Goal: Information Seeking & Learning: Check status

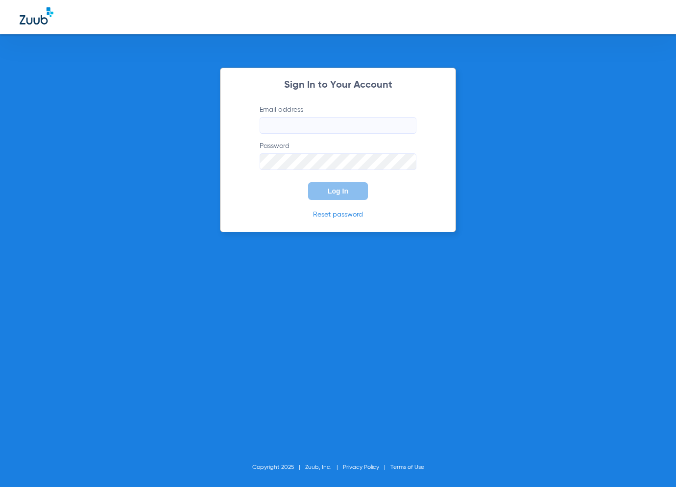
type input "[EMAIL_ADDRESS][DOMAIN_NAME]"
click at [320, 193] on button "Log In" at bounding box center [338, 191] width 60 height 18
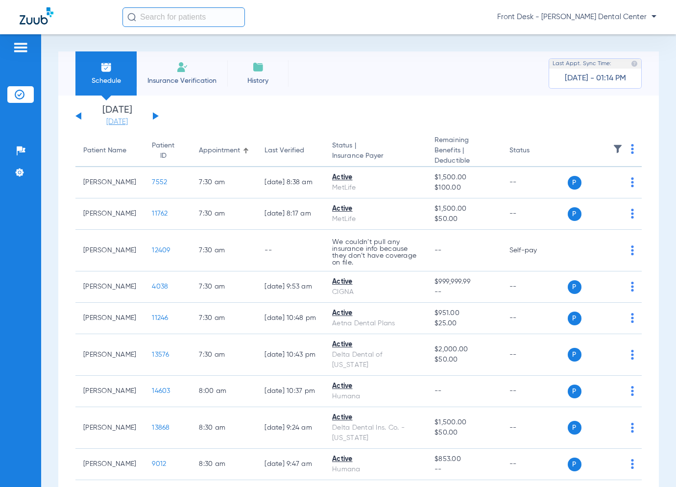
click at [131, 121] on link "[DATE]" at bounding box center [117, 122] width 59 height 10
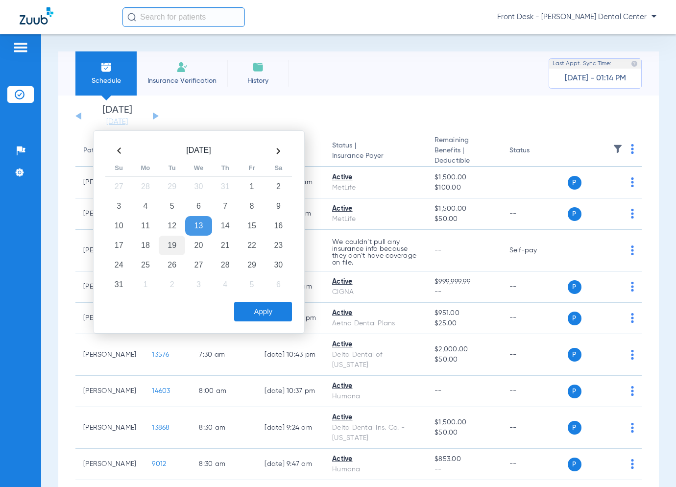
click at [174, 243] on td "19" at bounding box center [172, 246] width 26 height 20
click at [275, 310] on button "Apply" at bounding box center [263, 312] width 58 height 20
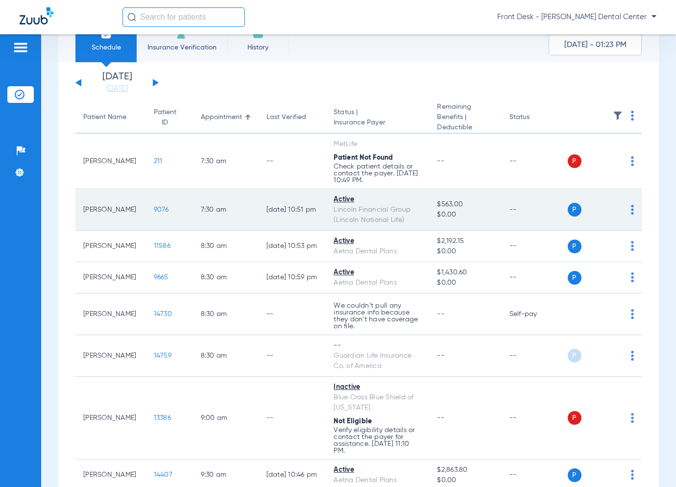
scroll to position [49, 0]
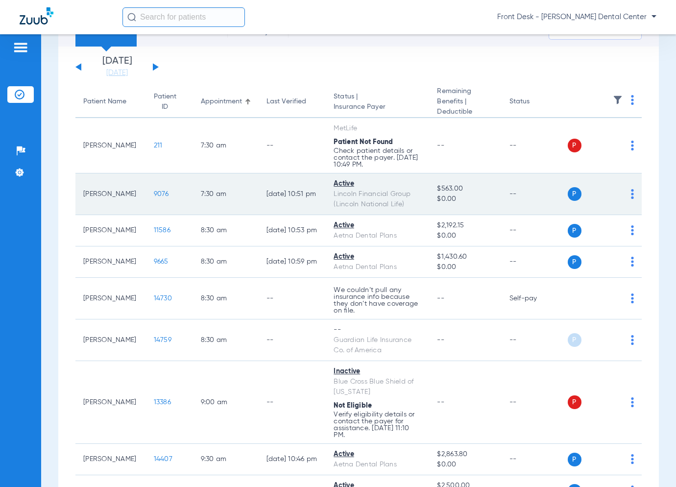
click at [154, 195] on span "9076" at bounding box center [161, 194] width 15 height 7
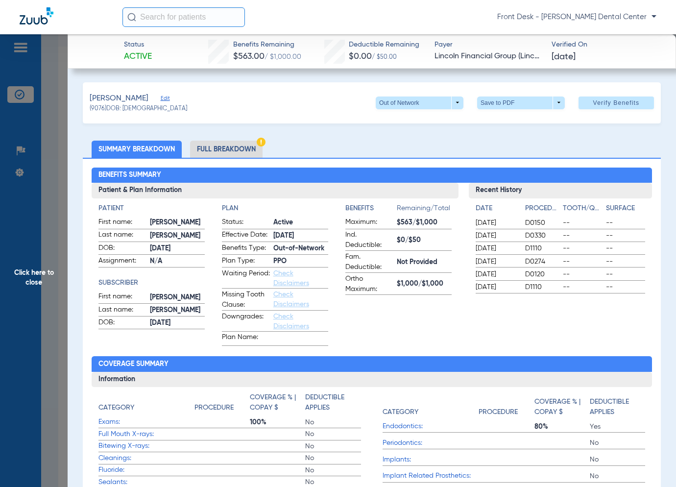
click at [61, 255] on span "Click here to close" at bounding box center [34, 277] width 68 height 487
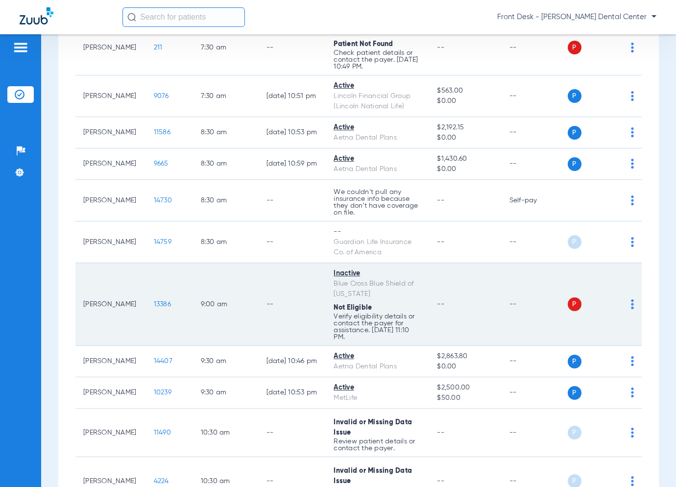
scroll to position [245, 0]
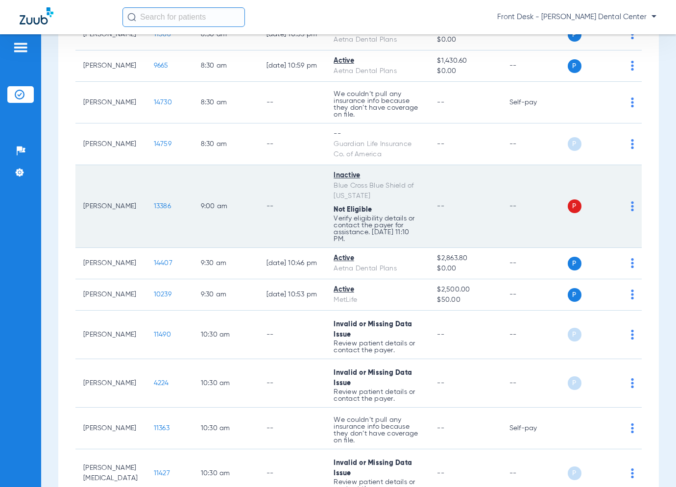
click at [154, 205] on span "13386" at bounding box center [162, 206] width 17 height 7
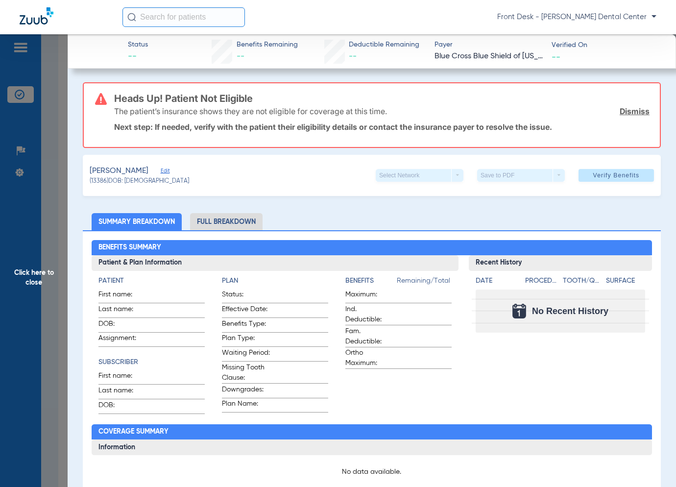
click at [36, 266] on span "Click here to close" at bounding box center [34, 277] width 68 height 487
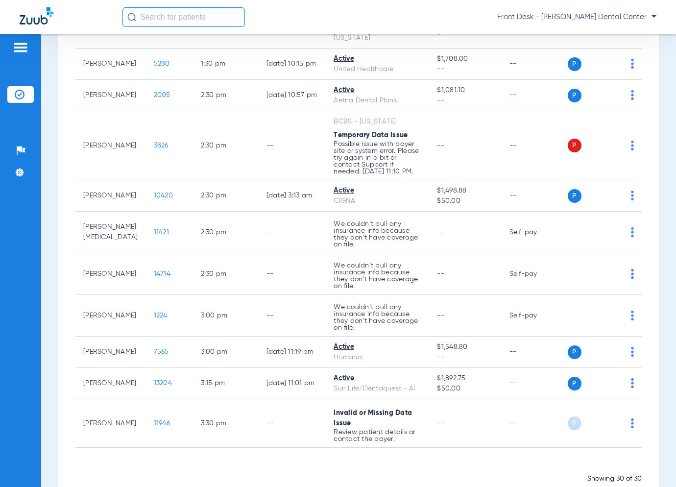
scroll to position [980, 0]
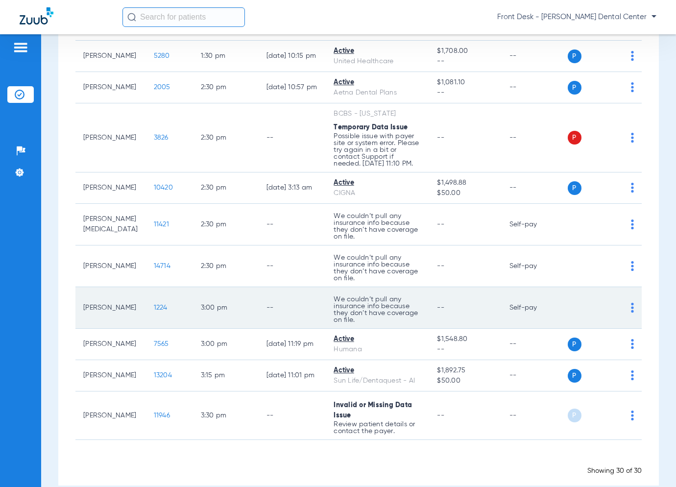
click at [154, 304] on span "1224" at bounding box center [161, 307] width 14 height 7
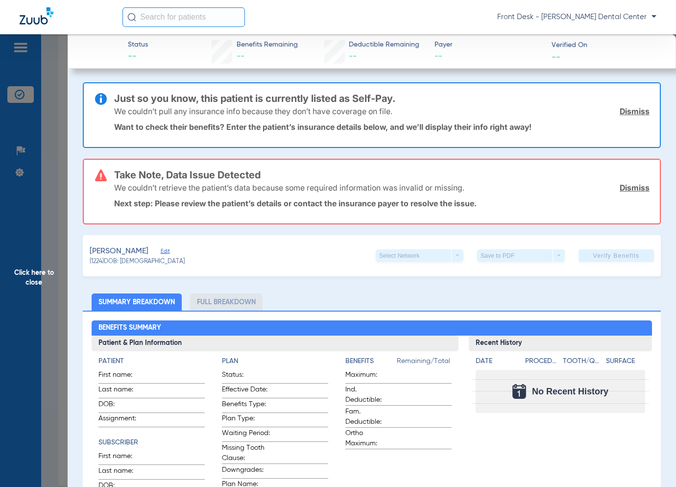
click at [46, 266] on span "Click here to close" at bounding box center [34, 277] width 68 height 487
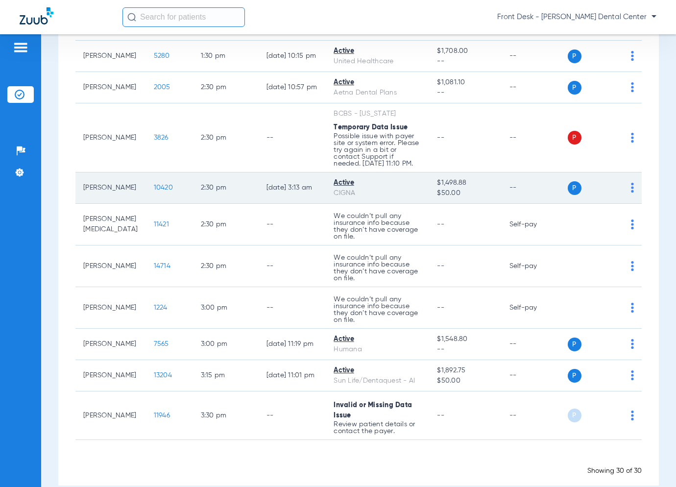
click at [154, 184] on span "10420" at bounding box center [163, 187] width 19 height 7
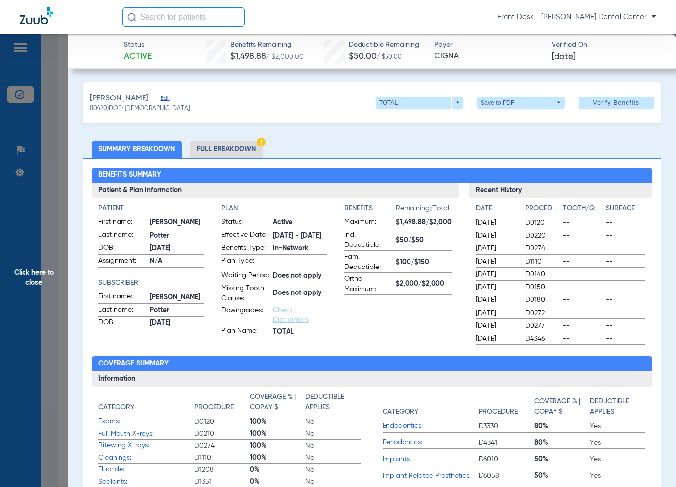
click at [61, 286] on span "Click here to close" at bounding box center [34, 277] width 68 height 487
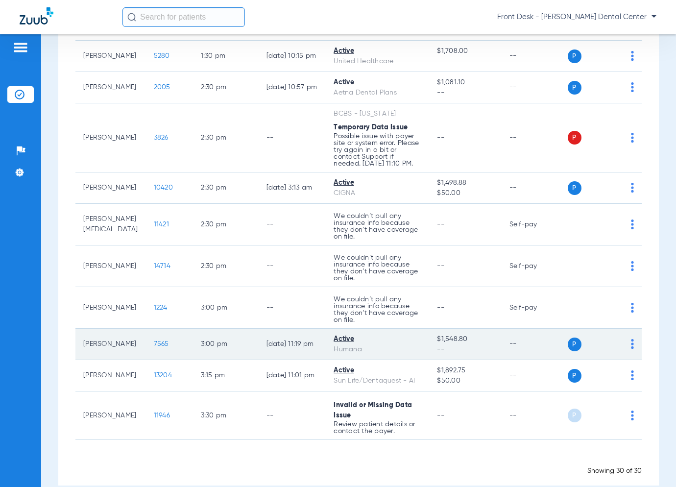
click at [154, 341] on span "7565" at bounding box center [161, 344] width 15 height 7
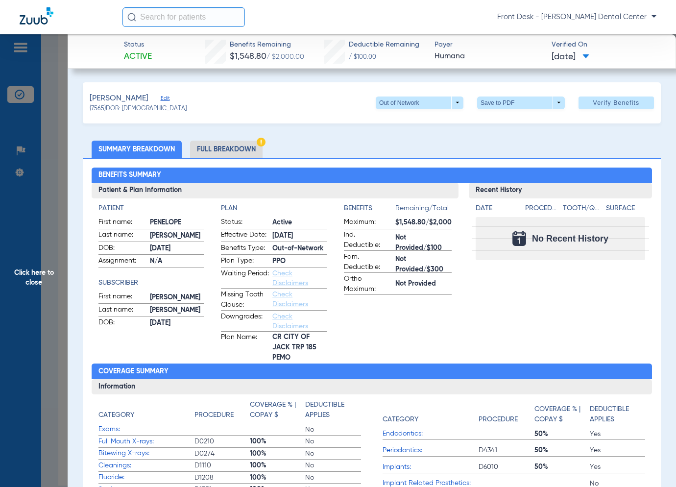
click at [29, 270] on span "Click here to close" at bounding box center [34, 277] width 68 height 487
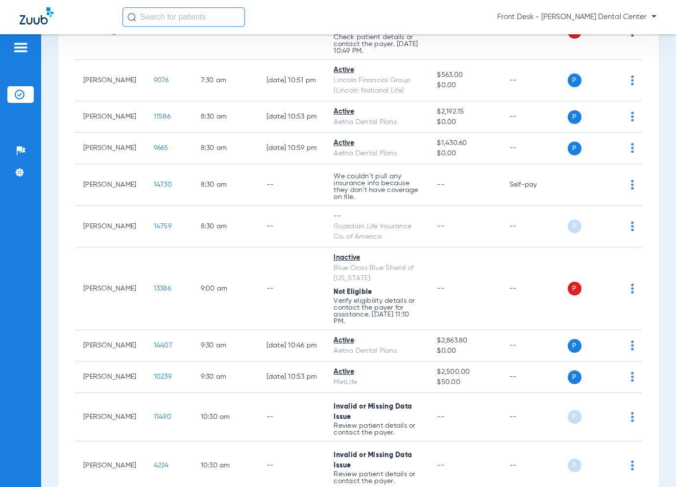
scroll to position [147, 0]
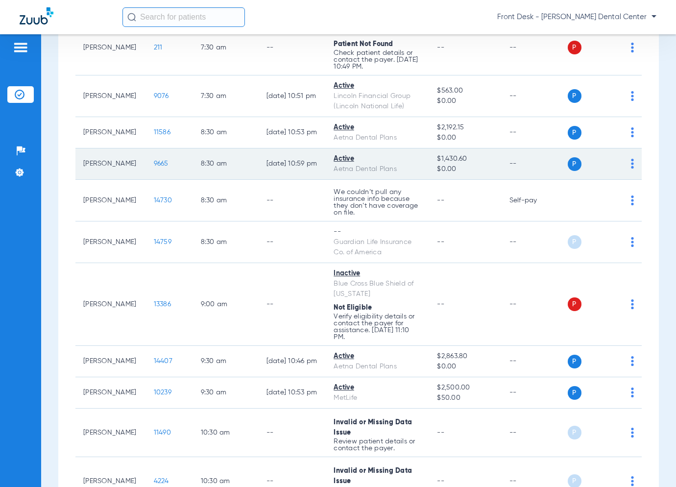
click at [154, 164] on span "9665" at bounding box center [161, 163] width 15 height 7
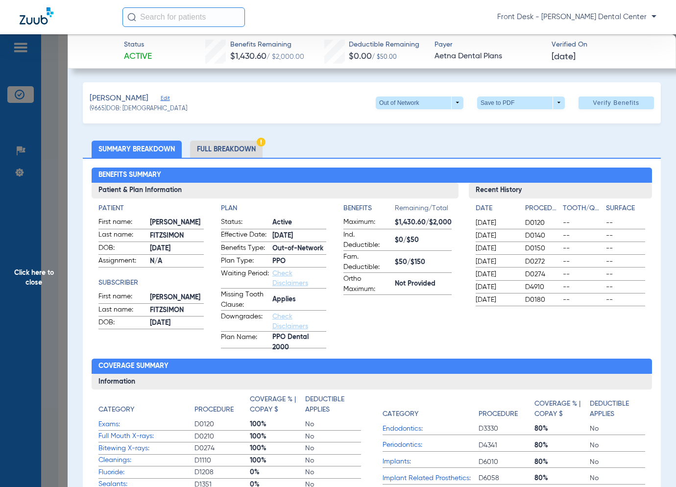
click at [31, 243] on span "Click here to close" at bounding box center [34, 277] width 68 height 487
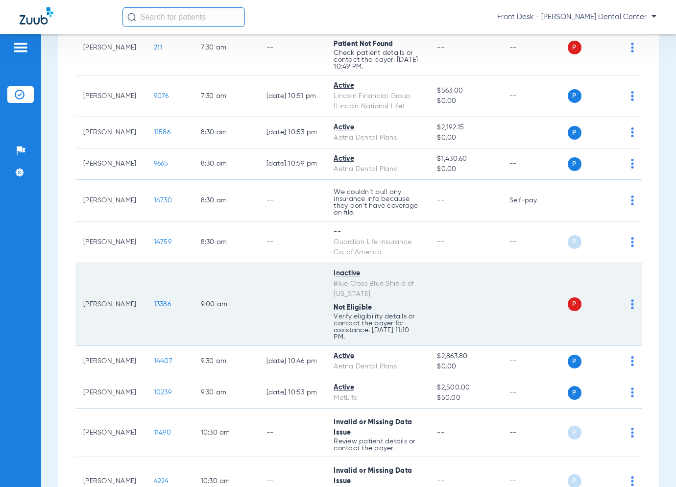
scroll to position [294, 0]
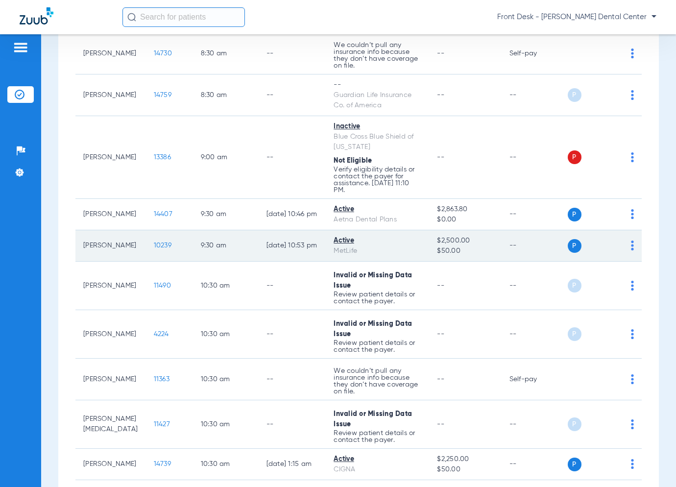
click at [154, 246] on span "10239" at bounding box center [163, 245] width 18 height 7
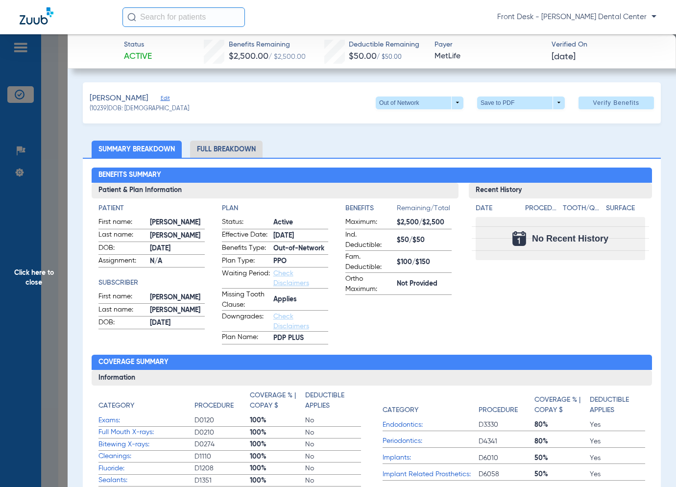
click at [25, 284] on span "Click here to close" at bounding box center [34, 277] width 68 height 487
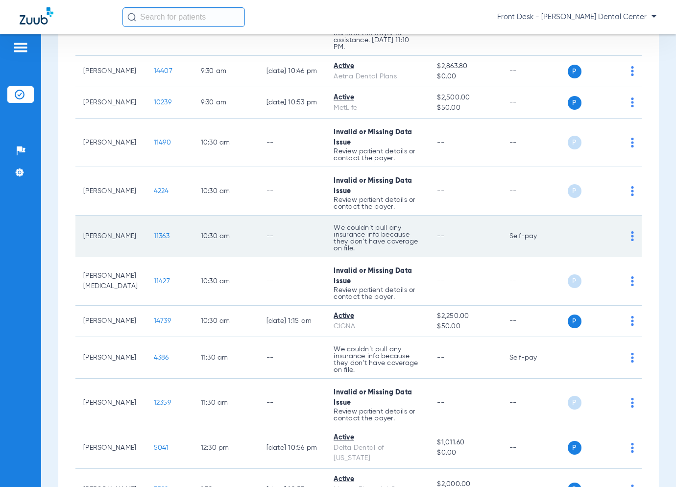
scroll to position [441, 0]
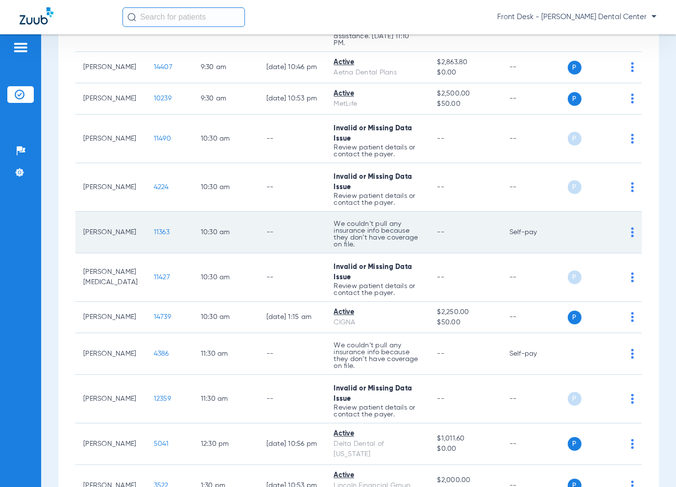
click at [154, 231] on span "11363" at bounding box center [162, 232] width 16 height 7
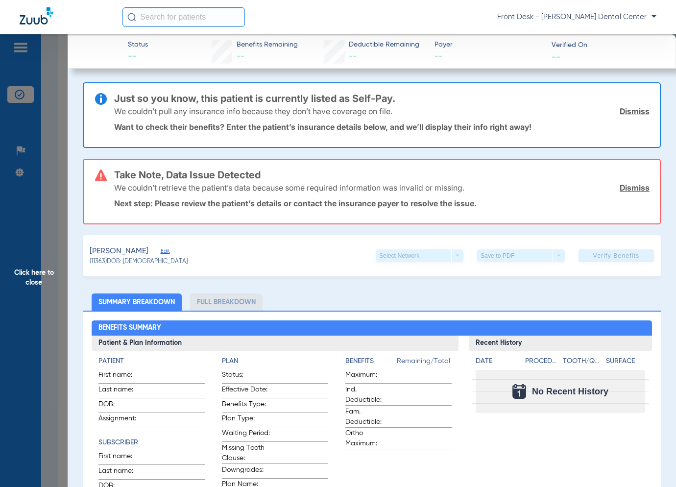
click at [51, 240] on span "Click here to close" at bounding box center [34, 277] width 68 height 487
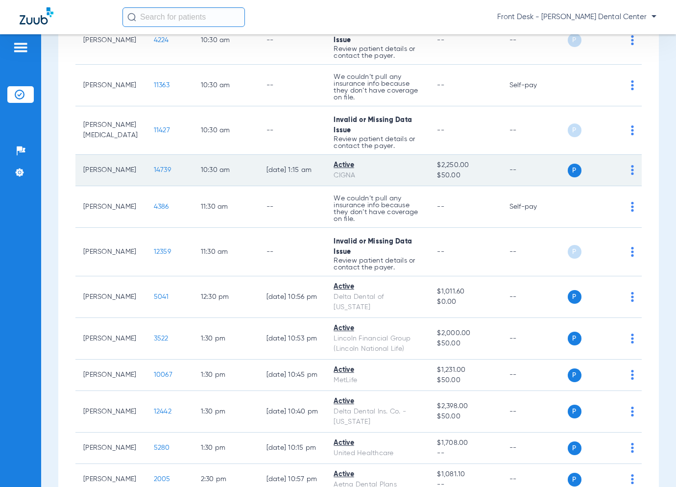
scroll to position [735, 0]
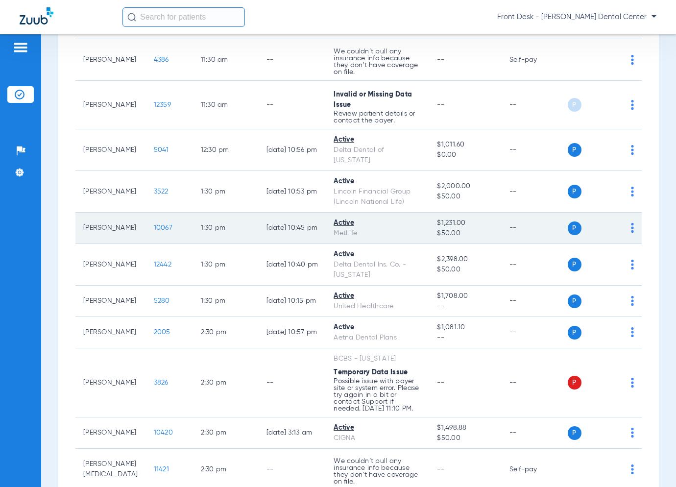
click at [154, 224] on span "10067" at bounding box center [163, 227] width 19 height 7
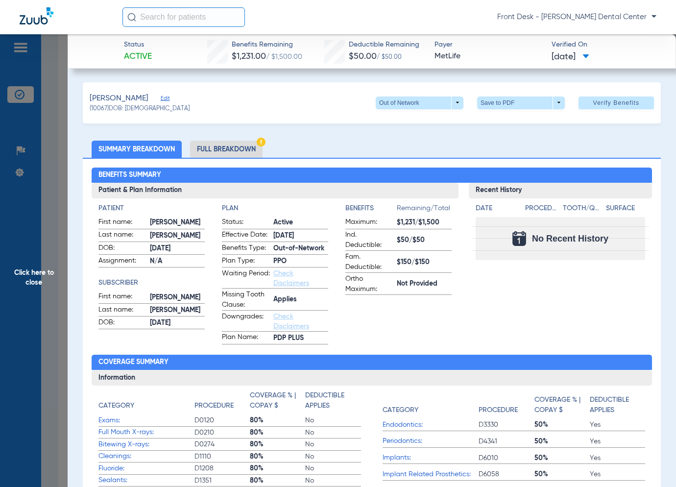
click at [53, 266] on span "Click here to close" at bounding box center [34, 277] width 68 height 487
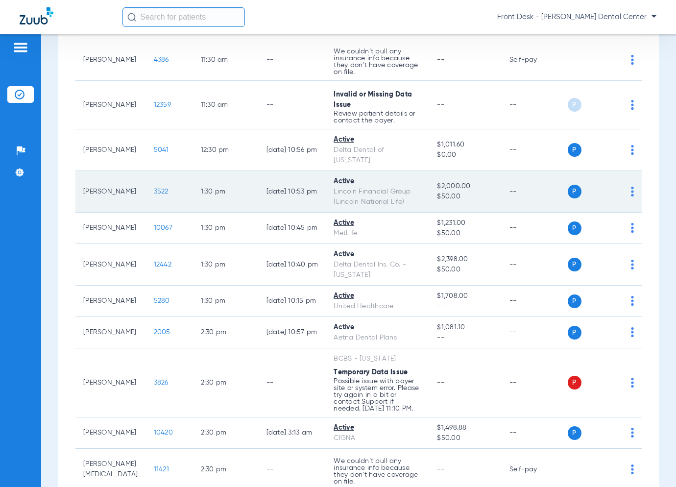
click at [154, 188] on span "3522" at bounding box center [161, 191] width 15 height 7
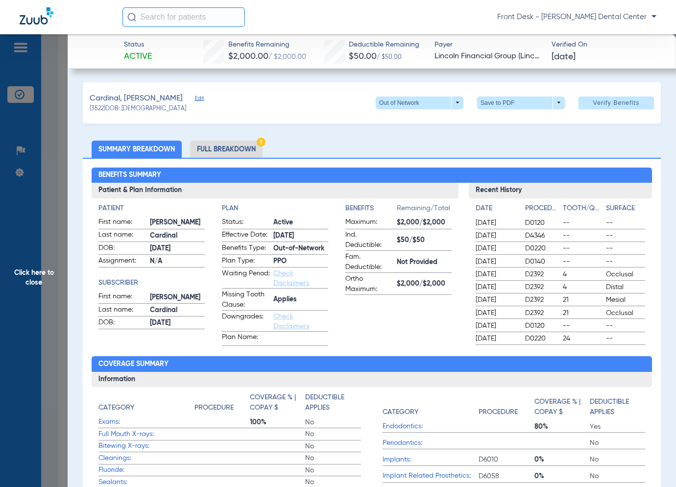
click at [37, 121] on span "Click here to close" at bounding box center [34, 277] width 68 height 487
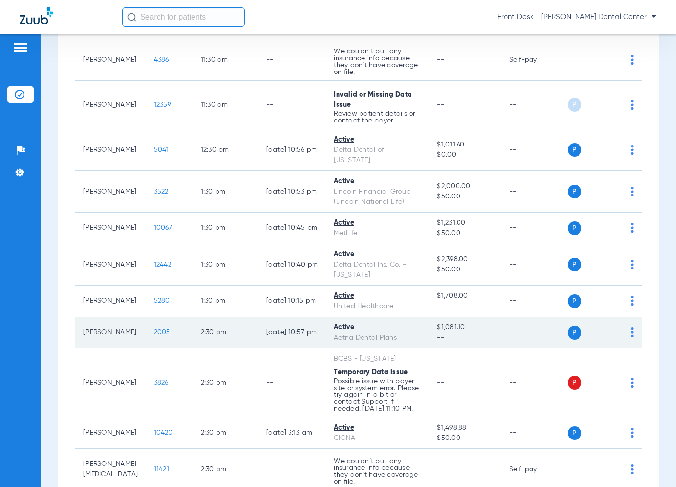
click at [154, 329] on span "2005" at bounding box center [162, 332] width 17 height 7
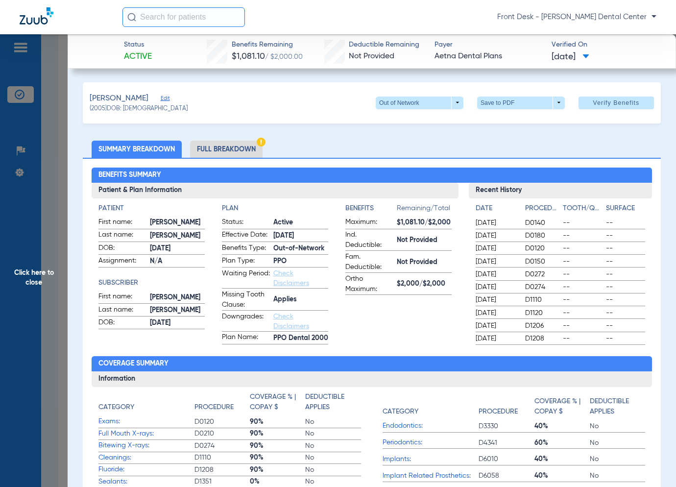
click at [30, 226] on span "Click here to close" at bounding box center [34, 277] width 68 height 487
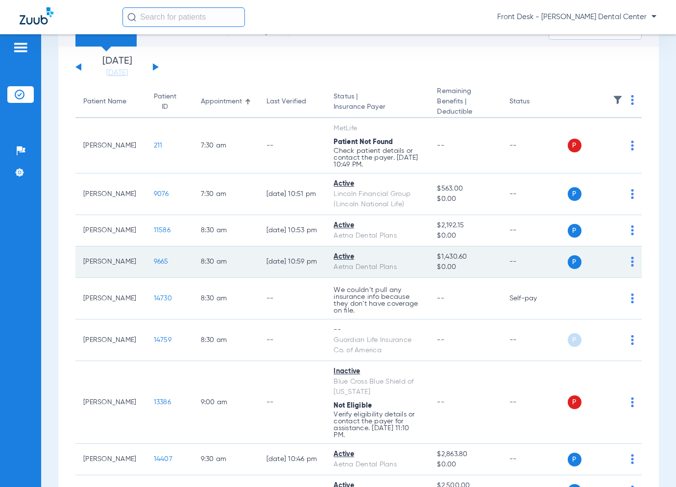
scroll to position [0, 0]
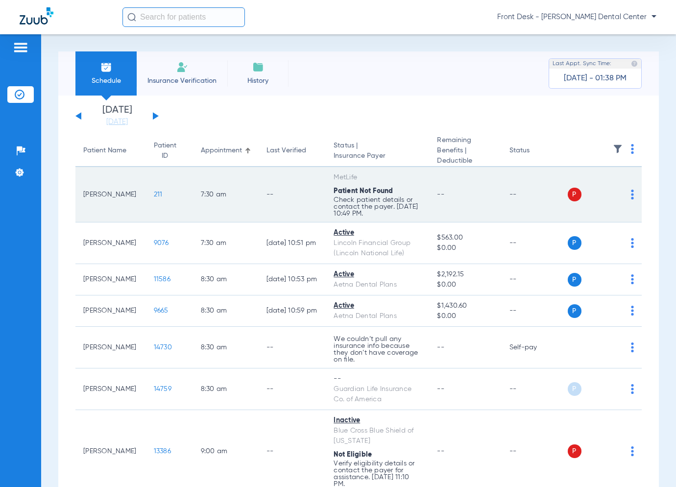
click at [154, 194] on span "211" at bounding box center [158, 194] width 9 height 7
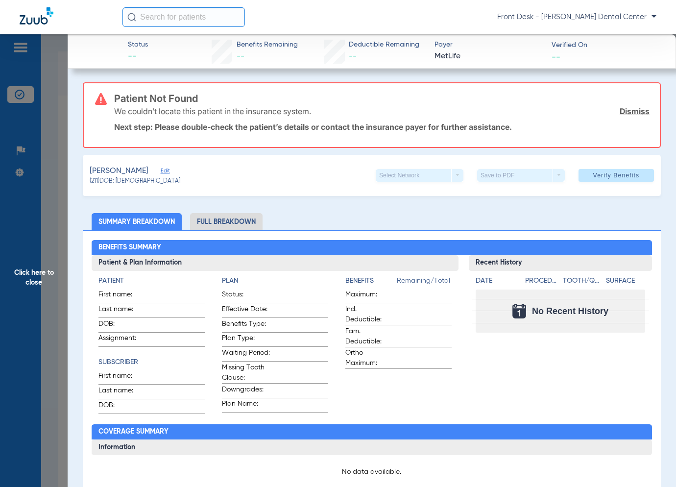
click at [54, 258] on span "Click here to close" at bounding box center [34, 277] width 68 height 487
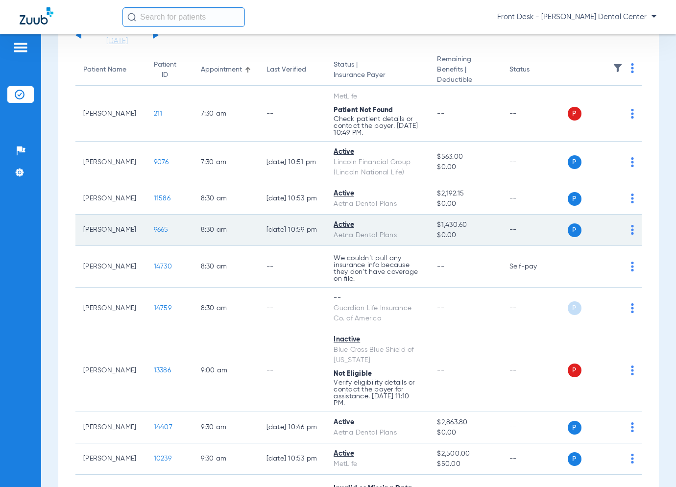
scroll to position [98, 0]
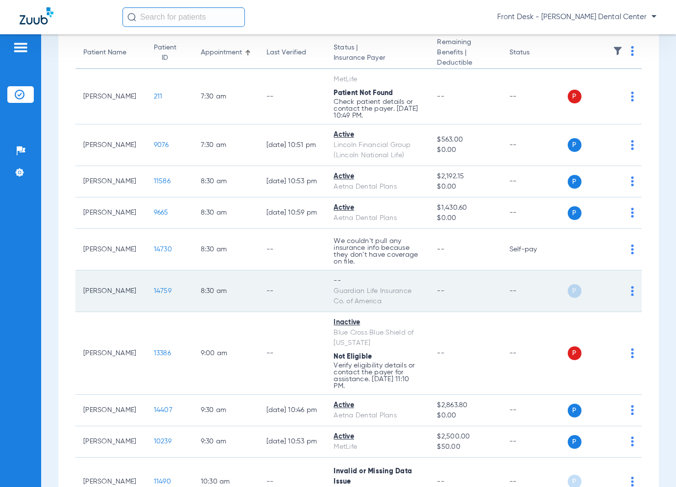
click at [154, 289] on span "14759" at bounding box center [163, 291] width 18 height 7
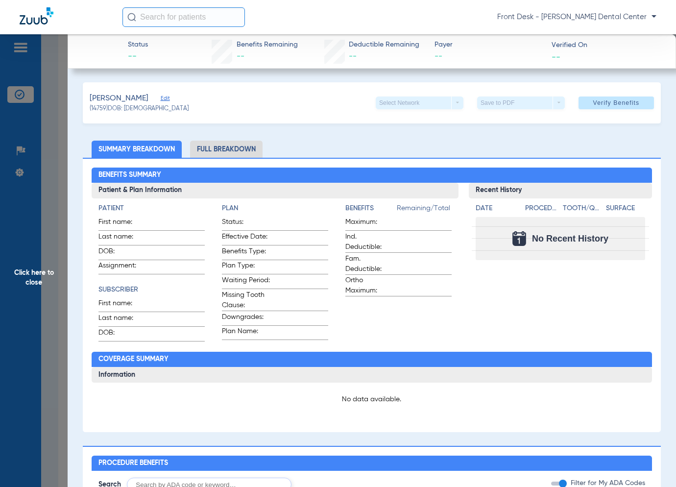
click at [59, 267] on span "Click here to close" at bounding box center [34, 277] width 68 height 487
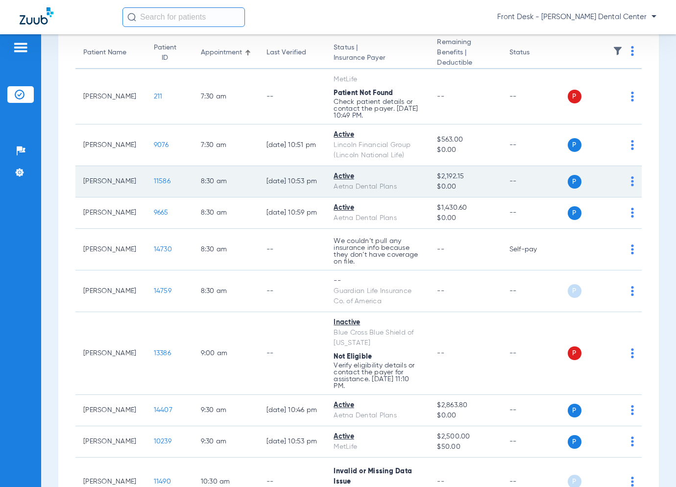
click at [154, 181] on span "11586" at bounding box center [162, 181] width 17 height 7
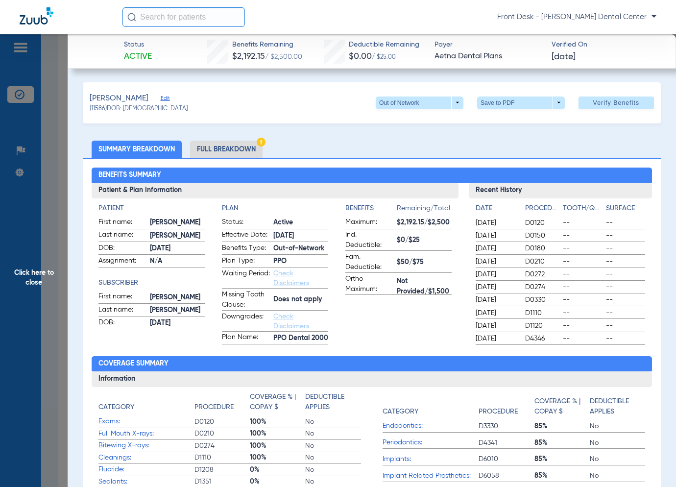
click at [17, 266] on span "Click here to close" at bounding box center [34, 277] width 68 height 487
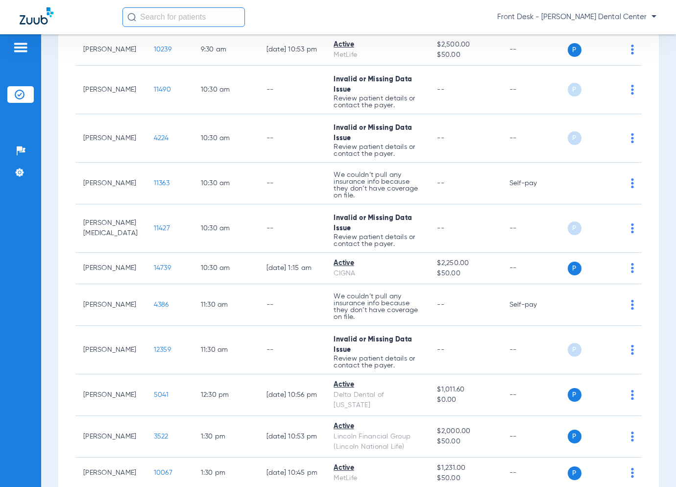
scroll to position [539, 0]
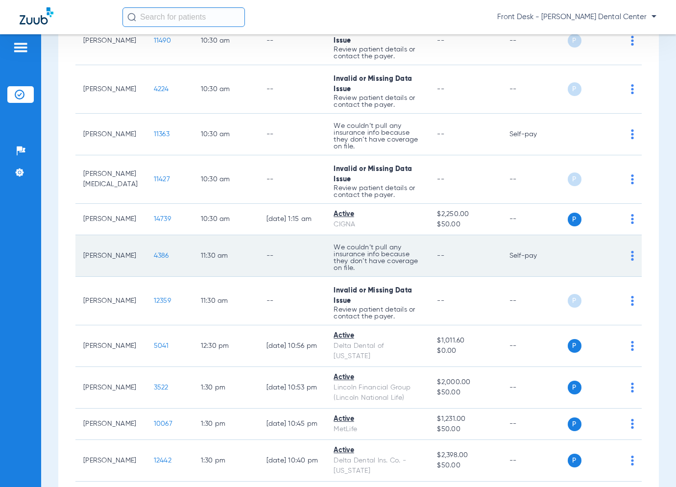
click at [154, 254] on span "4386" at bounding box center [161, 255] width 15 height 7
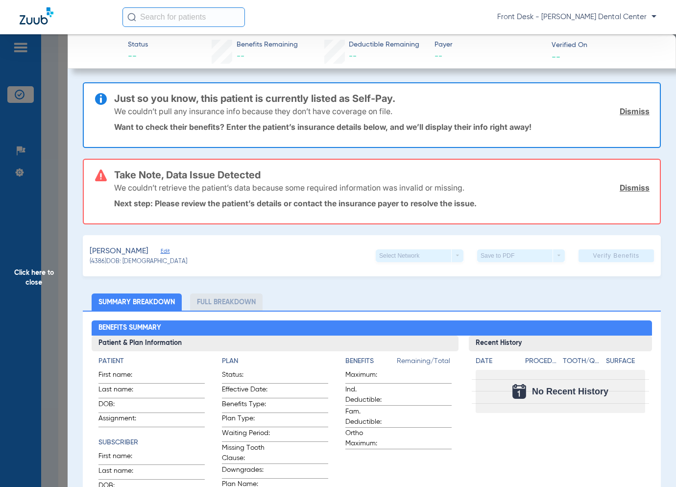
click at [41, 227] on span "Click here to close" at bounding box center [34, 277] width 68 height 487
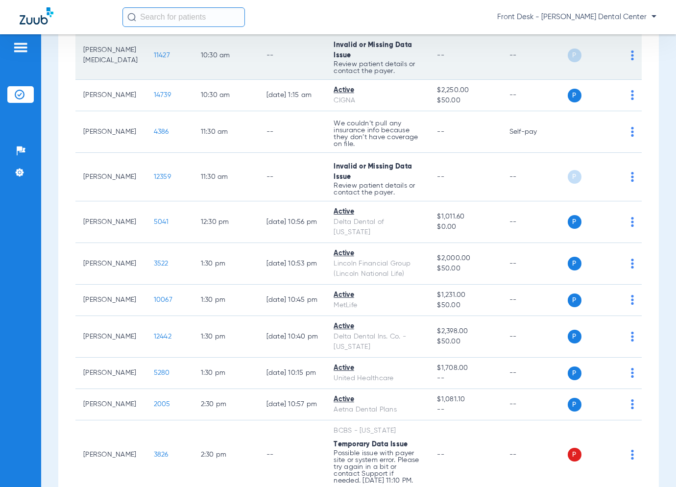
scroll to position [686, 0]
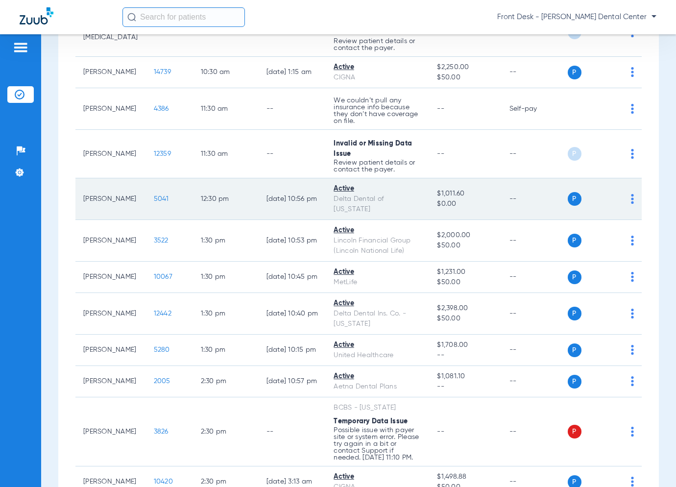
click at [154, 196] on span "5041" at bounding box center [161, 199] width 15 height 7
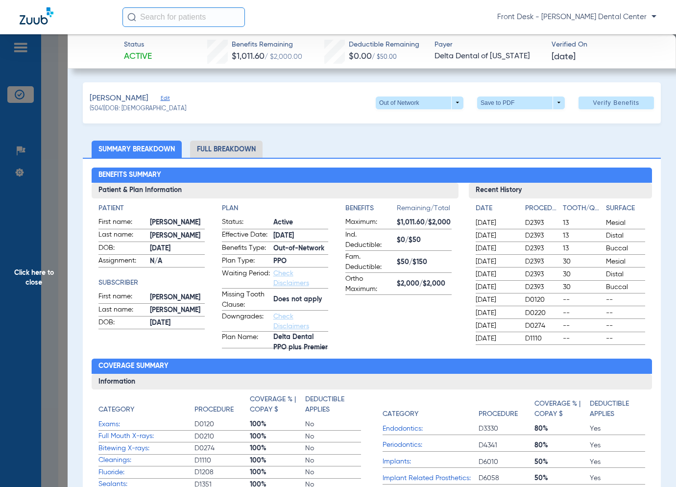
click at [62, 275] on span "Click here to close" at bounding box center [34, 277] width 68 height 487
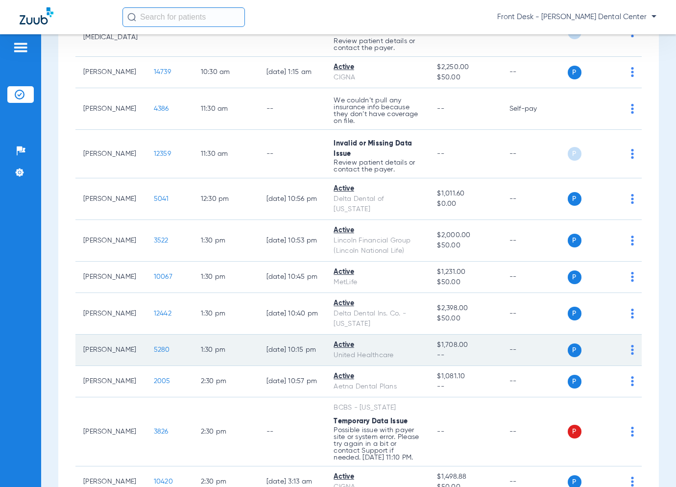
click at [154, 346] on span "5280" at bounding box center [162, 349] width 16 height 7
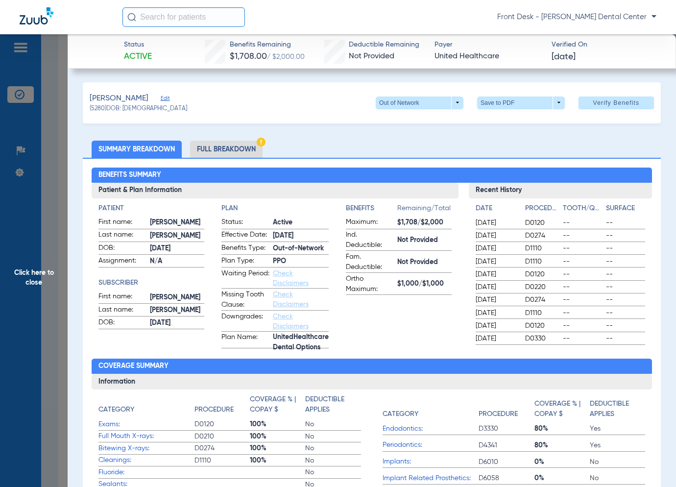
click at [29, 263] on span "Click here to close" at bounding box center [34, 277] width 68 height 487
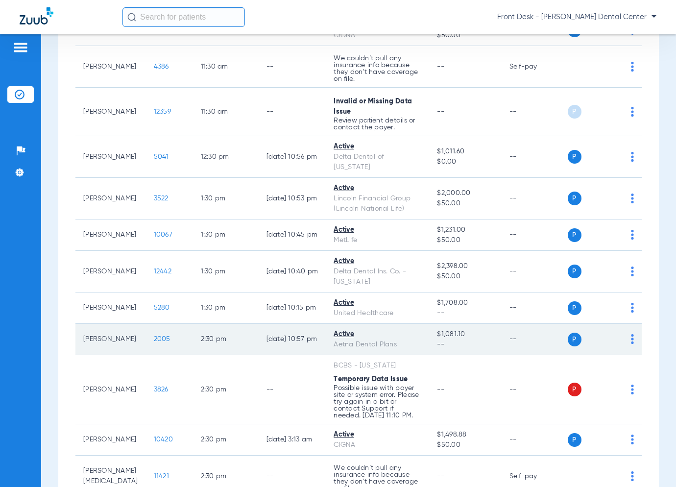
scroll to position [784, 0]
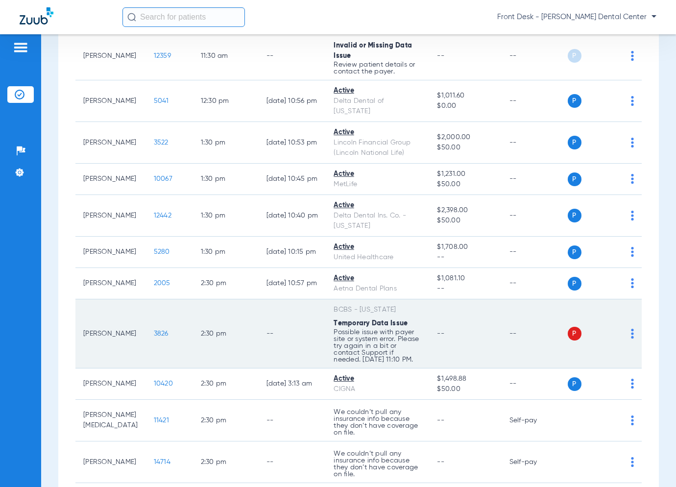
click at [154, 330] on span "3826" at bounding box center [161, 333] width 15 height 7
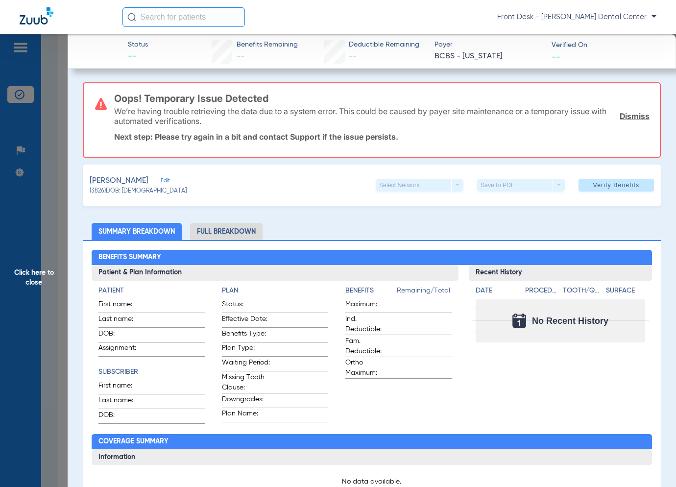
click at [61, 311] on span "Click here to close" at bounding box center [34, 277] width 68 height 487
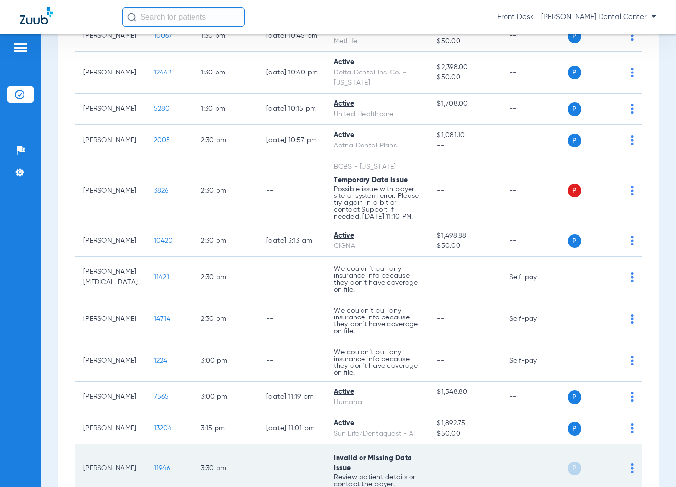
scroll to position [980, 0]
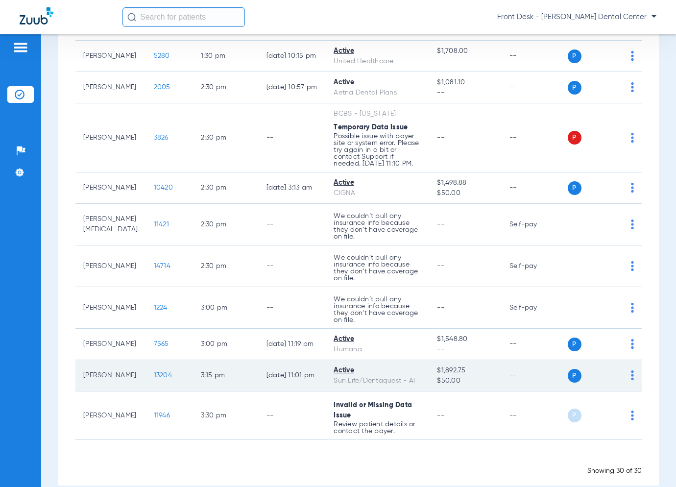
click at [154, 372] on span "13204" at bounding box center [163, 375] width 18 height 7
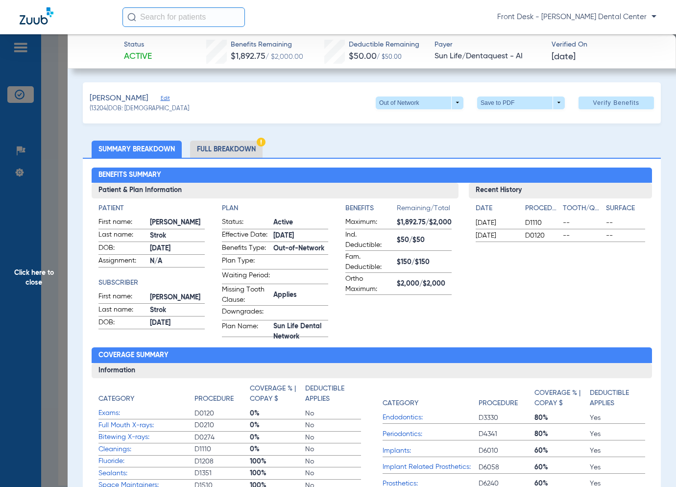
click at [44, 326] on span "Click here to close" at bounding box center [34, 277] width 68 height 487
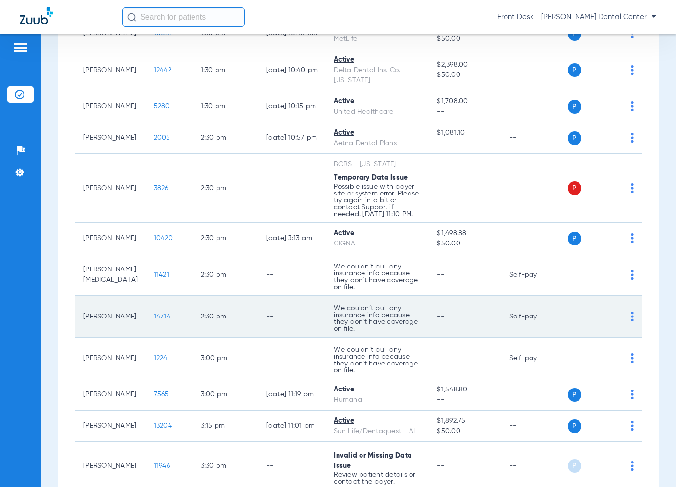
scroll to position [882, 0]
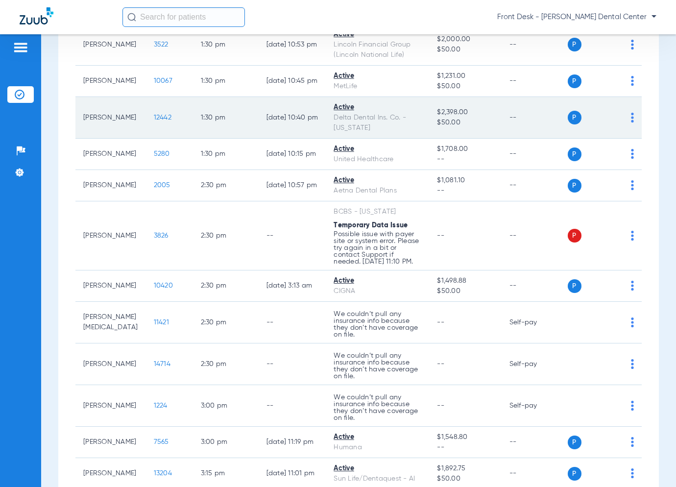
click at [154, 114] on span "12442" at bounding box center [163, 117] width 18 height 7
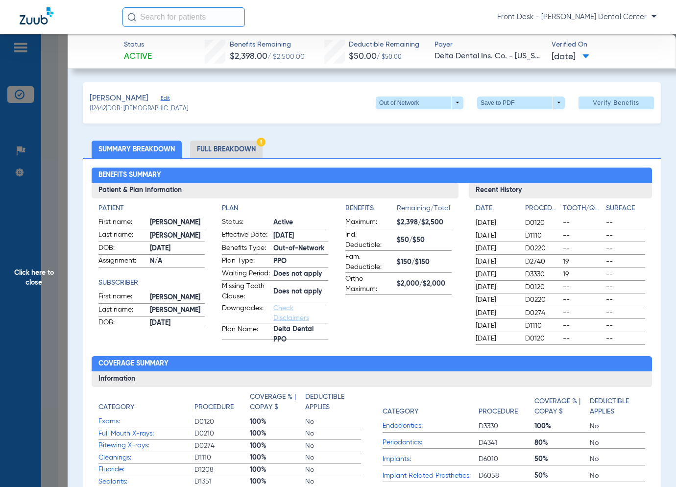
click at [64, 239] on span "Click here to close" at bounding box center [34, 277] width 68 height 487
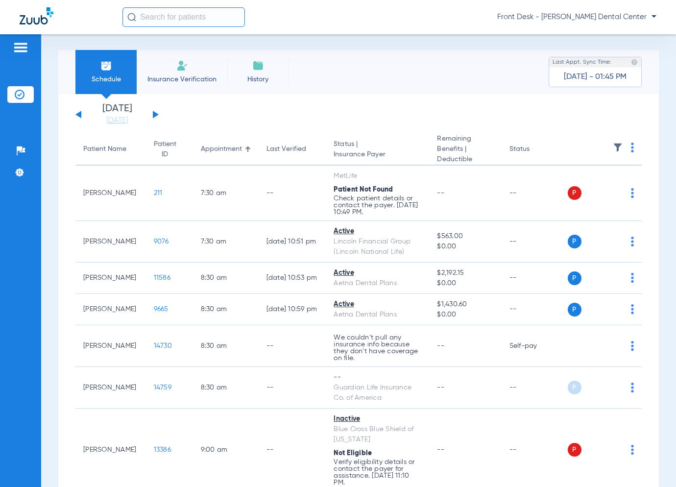
scroll to position [0, 0]
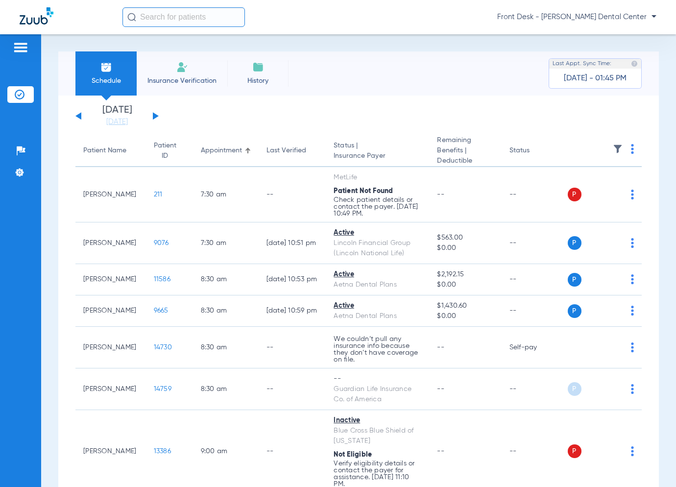
click at [80, 117] on button at bounding box center [78, 115] width 6 height 7
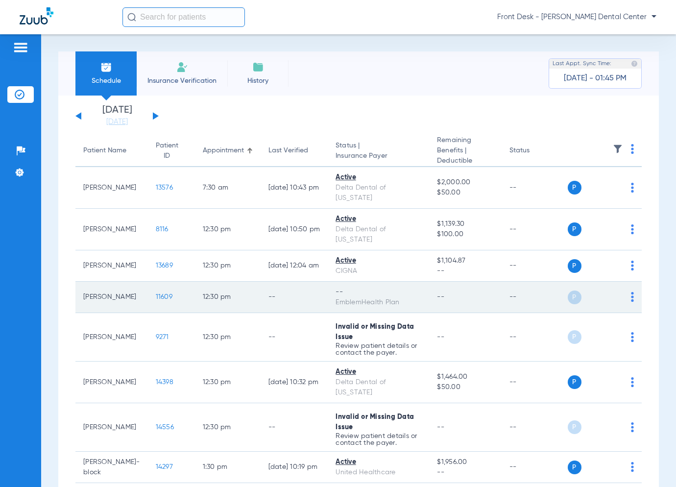
click at [156, 294] on span "11609" at bounding box center [164, 297] width 17 height 7
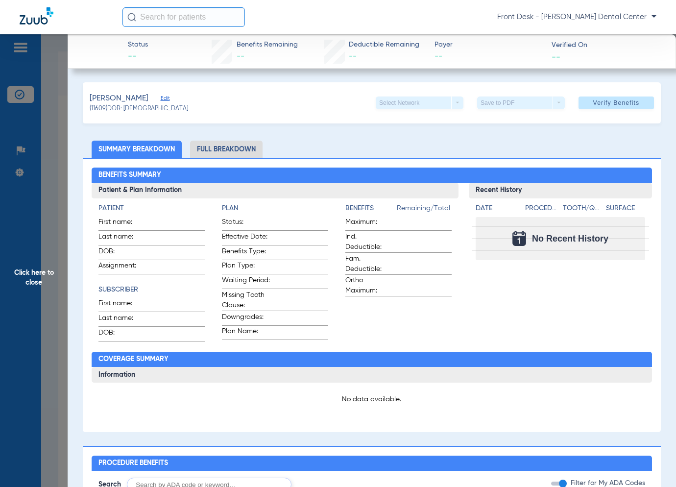
click at [62, 212] on span "Click here to close" at bounding box center [34, 277] width 68 height 487
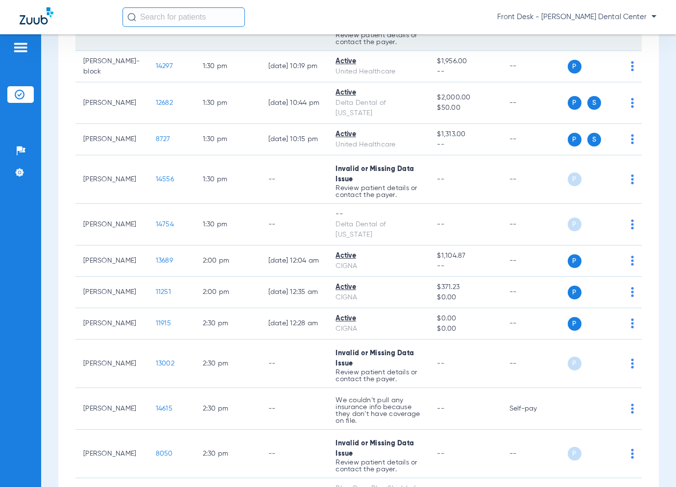
scroll to position [441, 0]
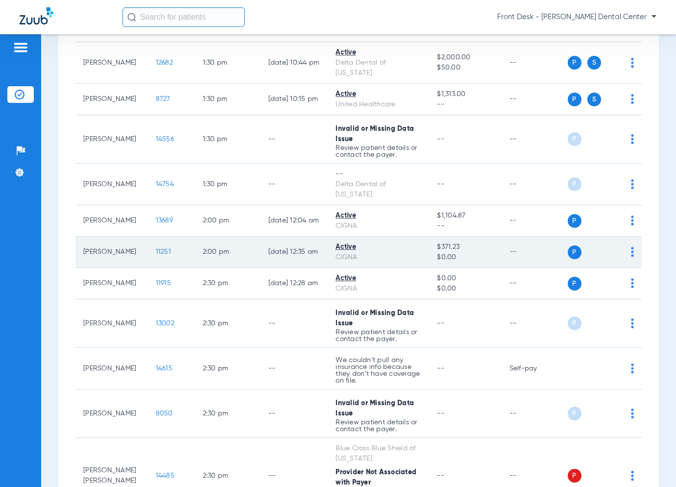
click at [156, 249] on span "11251" at bounding box center [163, 251] width 15 height 7
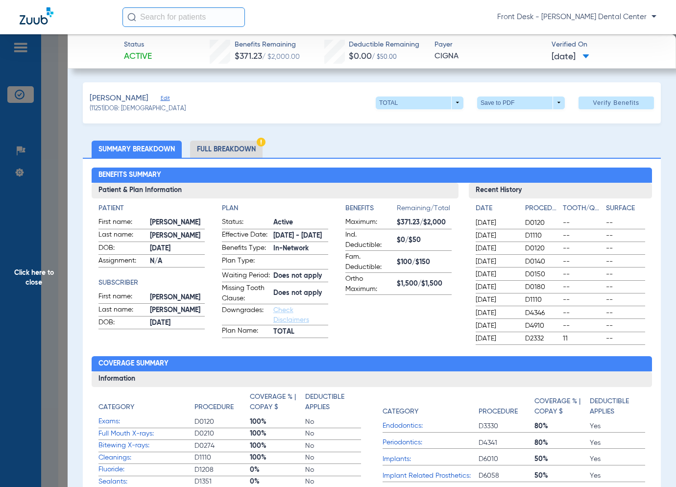
click at [49, 266] on span "Click here to close" at bounding box center [34, 277] width 68 height 487
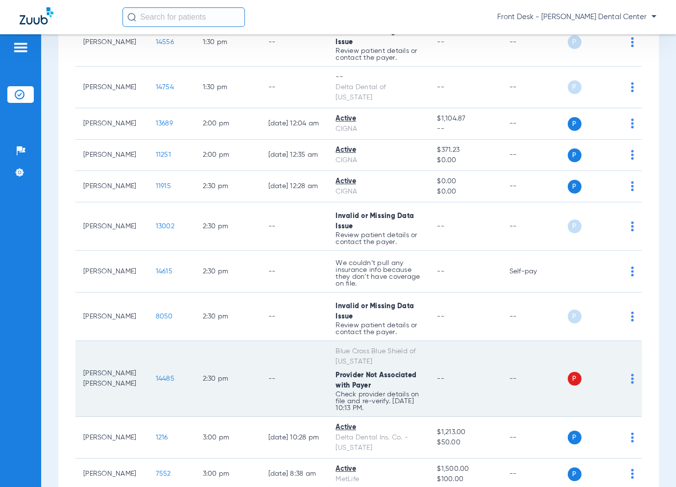
scroll to position [539, 0]
click at [157, 375] on span "14485" at bounding box center [165, 377] width 19 height 7
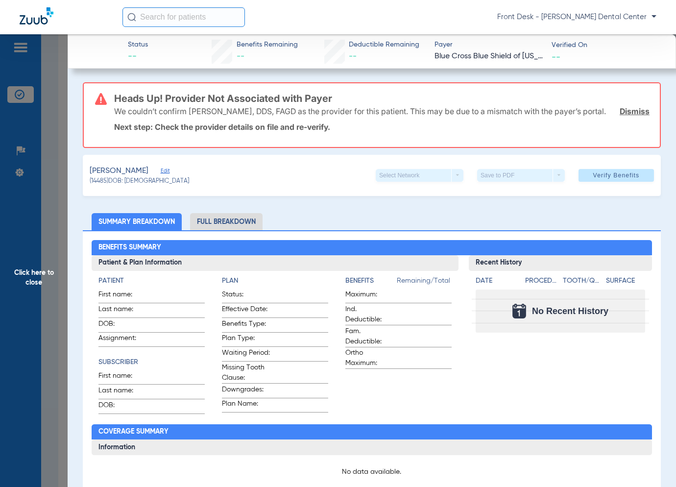
click at [58, 167] on span "Click here to close" at bounding box center [34, 277] width 68 height 487
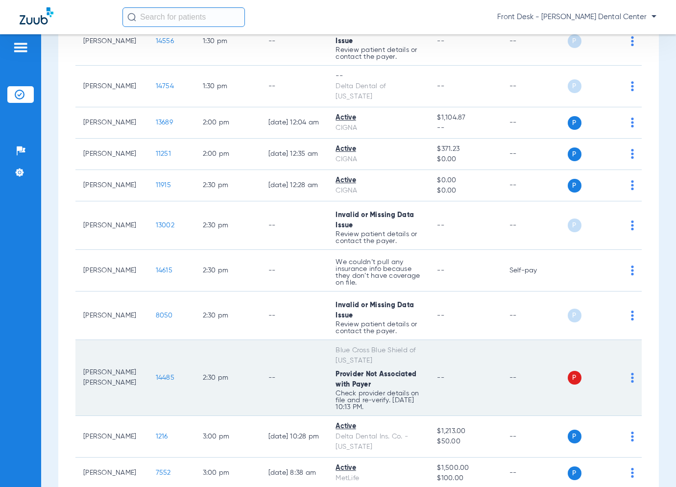
scroll to position [686, 0]
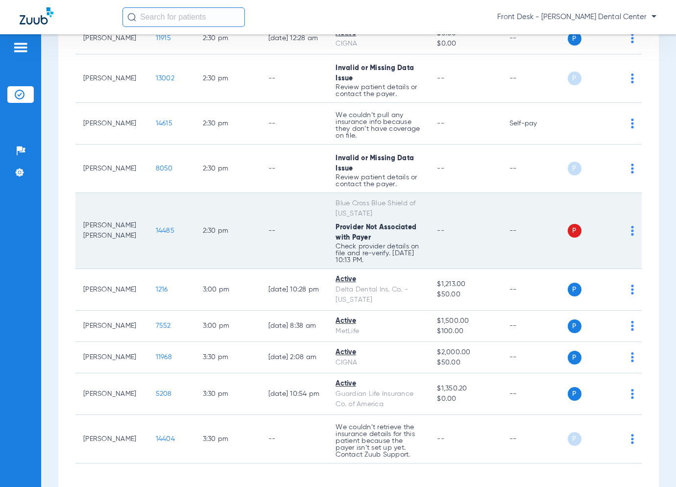
click at [156, 227] on span "14485" at bounding box center [165, 230] width 19 height 7
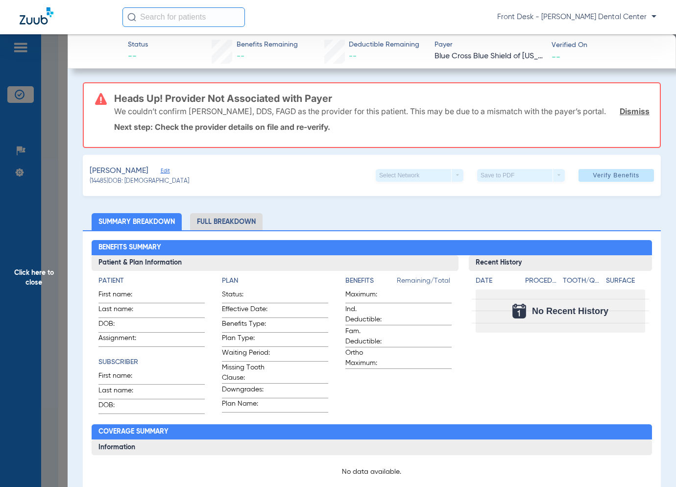
click at [51, 171] on span "Click here to close" at bounding box center [34, 277] width 68 height 487
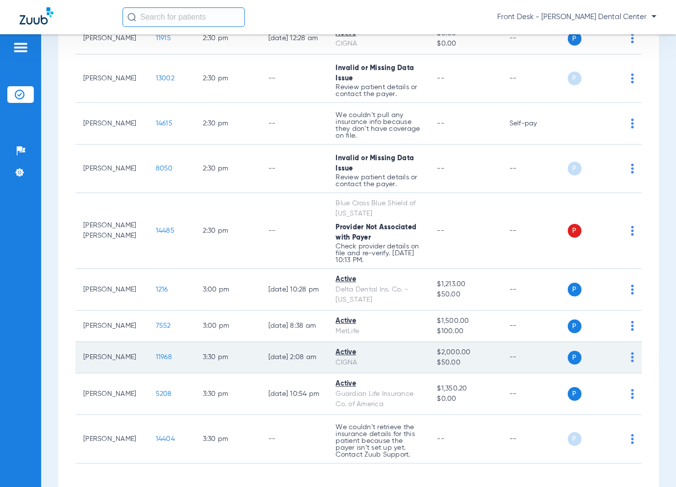
scroll to position [722, 0]
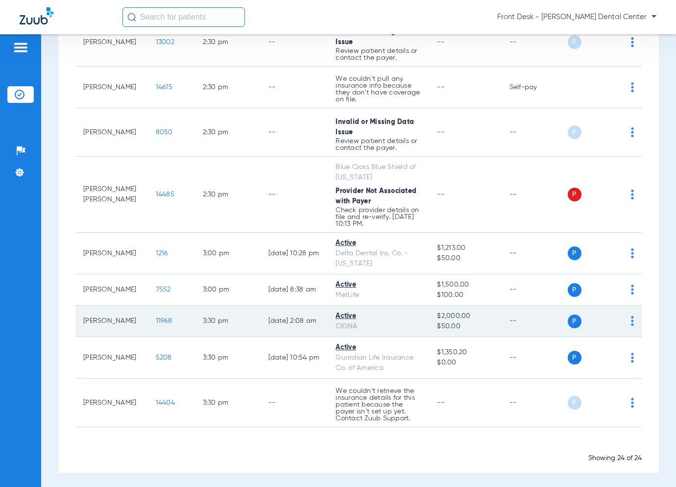
click at [156, 318] on span "11968" at bounding box center [164, 321] width 16 height 7
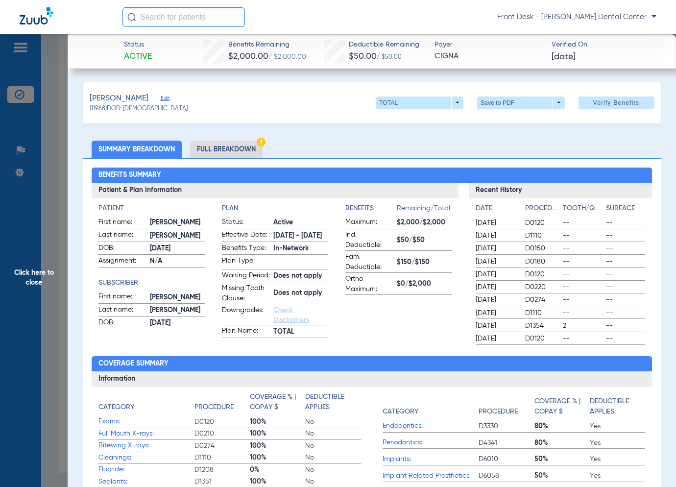
click at [52, 276] on span "Click here to close" at bounding box center [34, 277] width 68 height 487
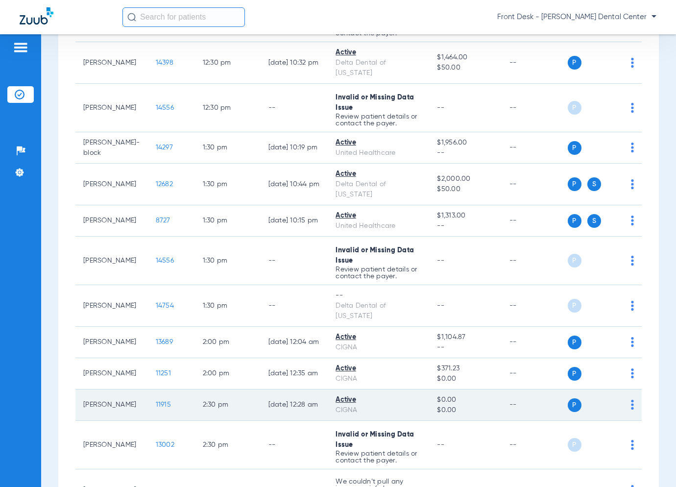
scroll to position [232, 0]
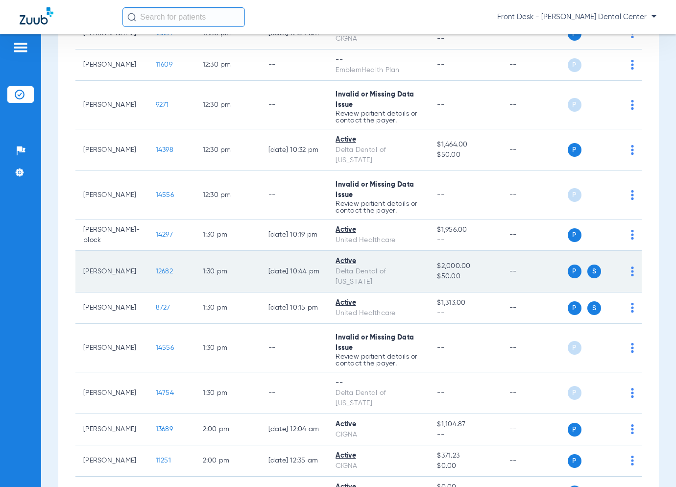
click at [156, 268] on span "12682" at bounding box center [164, 271] width 17 height 7
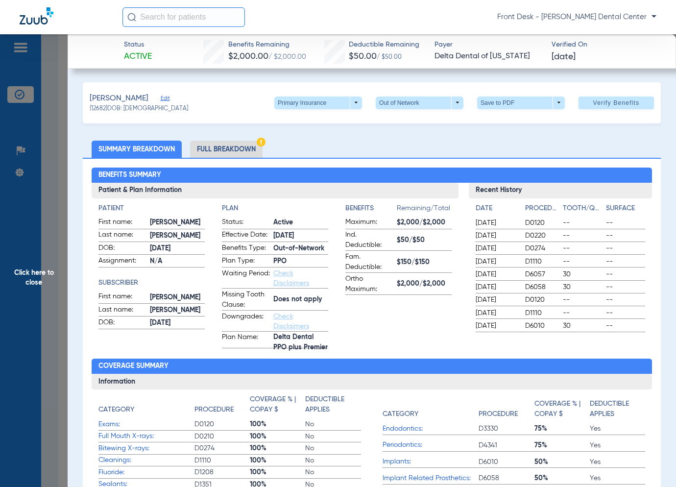
click at [51, 217] on span "Click here to close" at bounding box center [34, 277] width 68 height 487
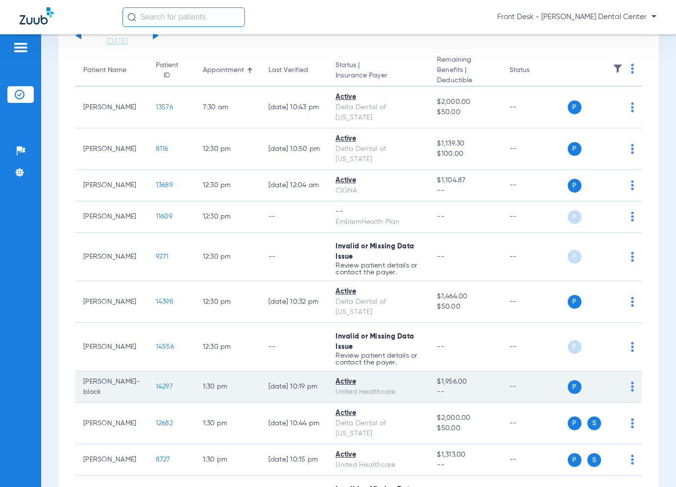
scroll to position [36, 0]
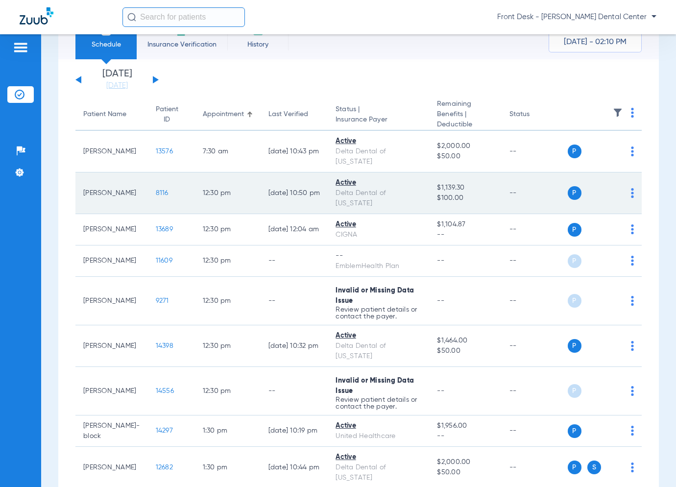
click at [156, 190] on span "8116" at bounding box center [162, 193] width 13 height 7
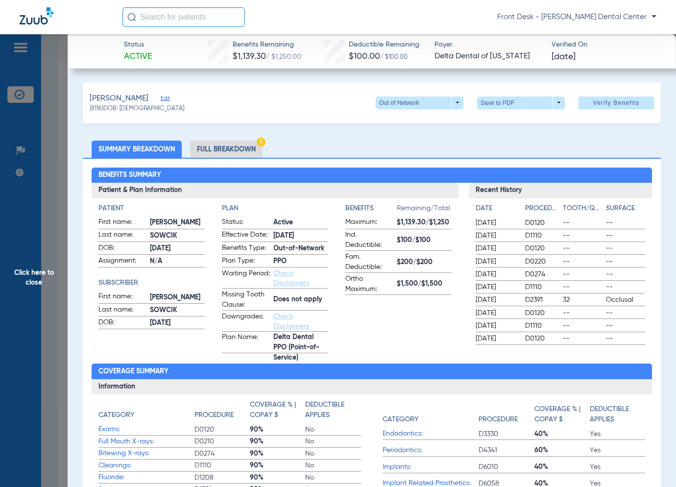
click at [52, 257] on span "Click here to close" at bounding box center [34, 277] width 68 height 487
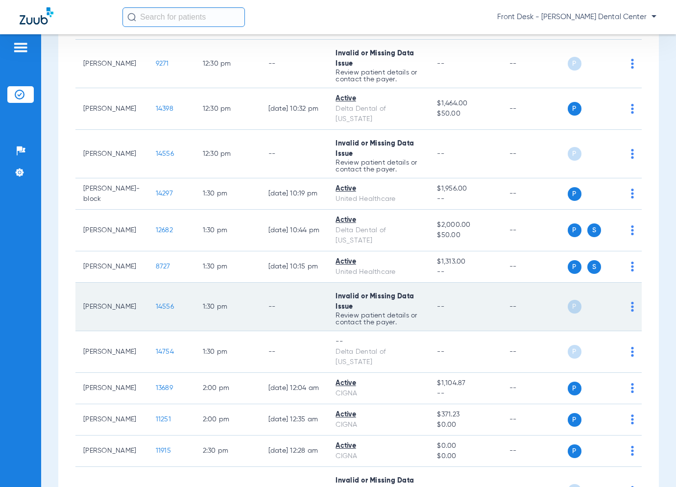
scroll to position [281, 0]
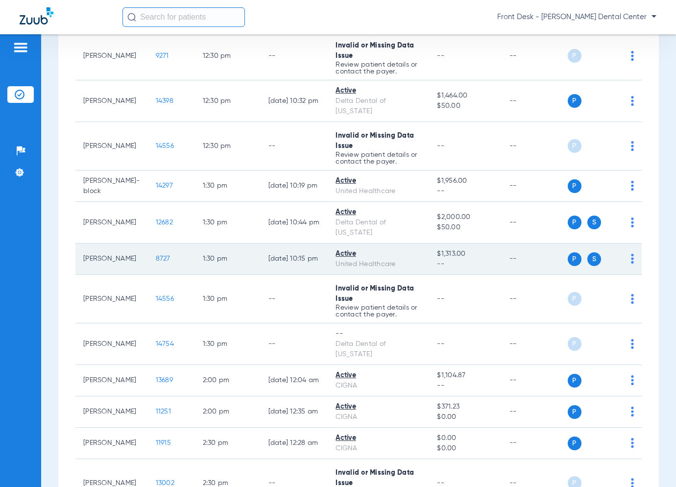
click at [156, 258] on span "8727" at bounding box center [163, 258] width 15 height 7
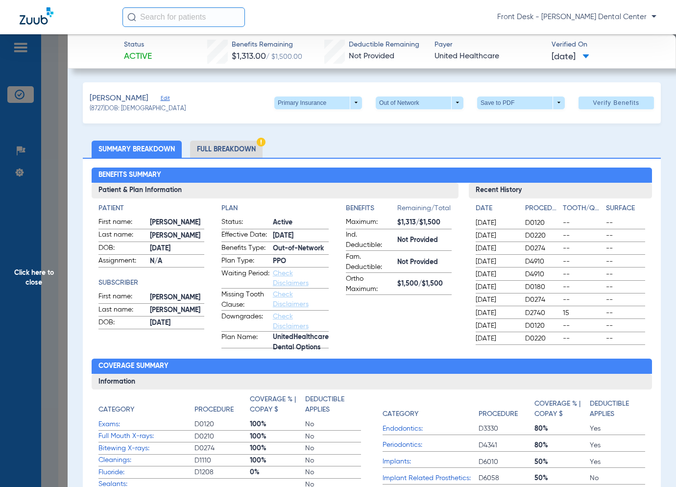
click at [24, 242] on span "Click here to close" at bounding box center [34, 277] width 68 height 487
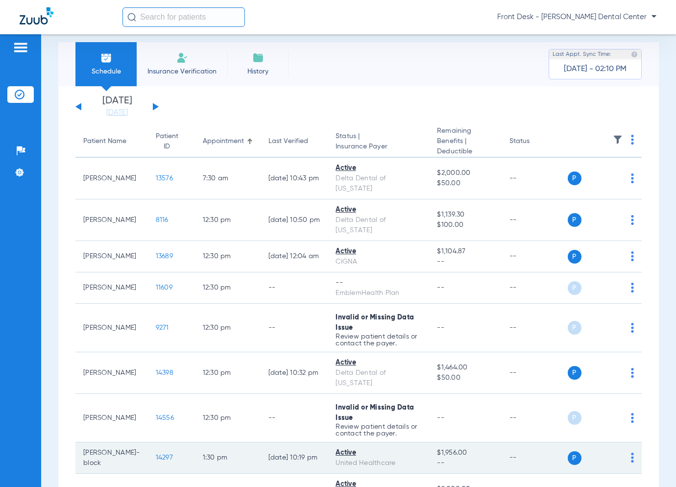
scroll to position [0, 0]
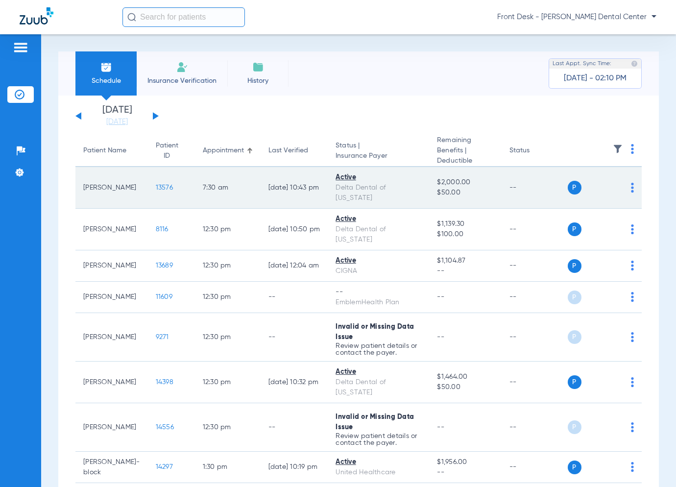
click at [156, 188] on span "13576" at bounding box center [164, 187] width 17 height 7
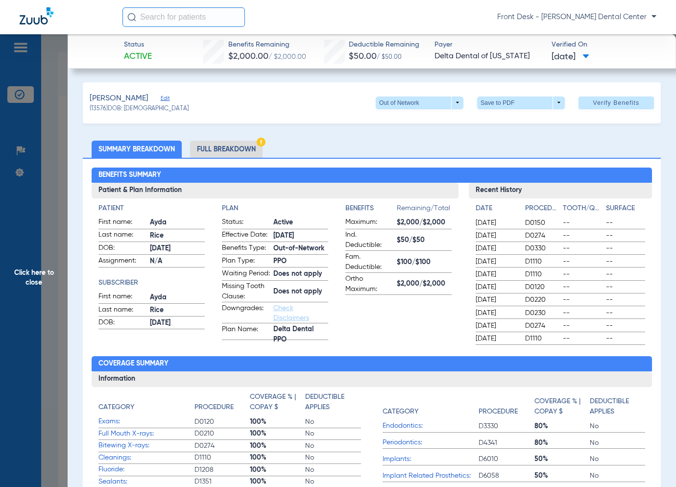
click at [53, 221] on span "Click here to close" at bounding box center [34, 277] width 68 height 487
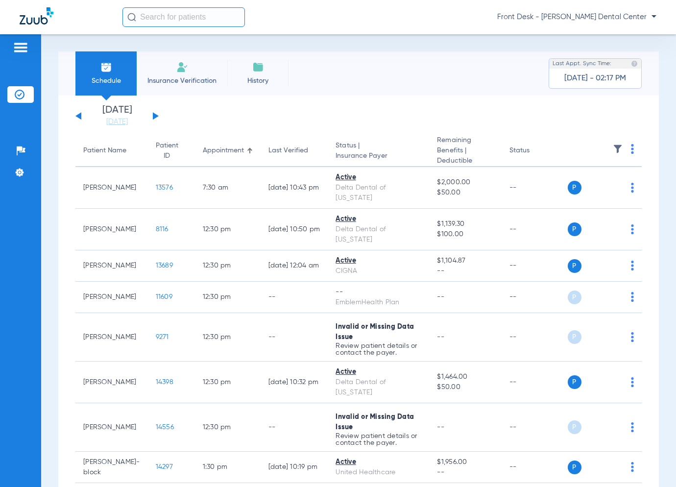
click at [154, 117] on button at bounding box center [156, 115] width 6 height 7
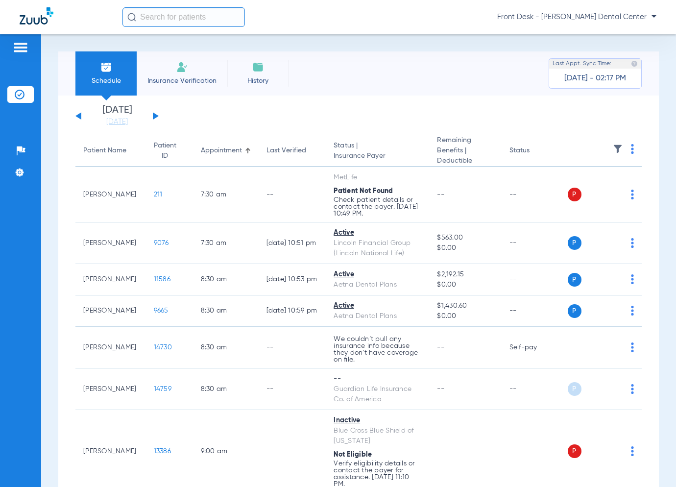
click at [156, 115] on button at bounding box center [156, 115] width 6 height 7
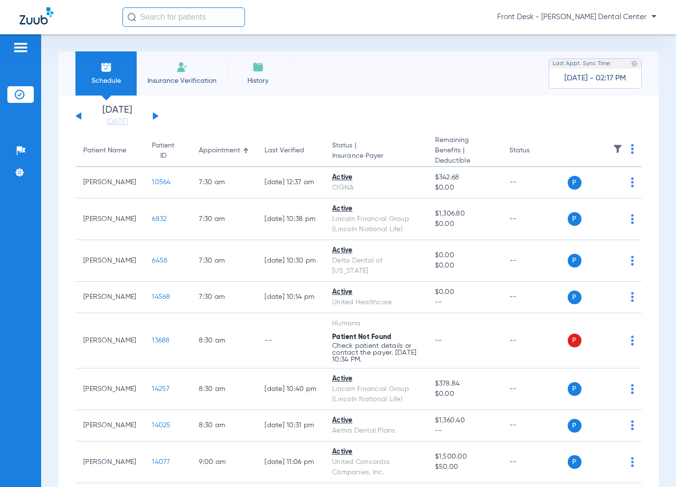
click at [78, 116] on button at bounding box center [78, 115] width 6 height 7
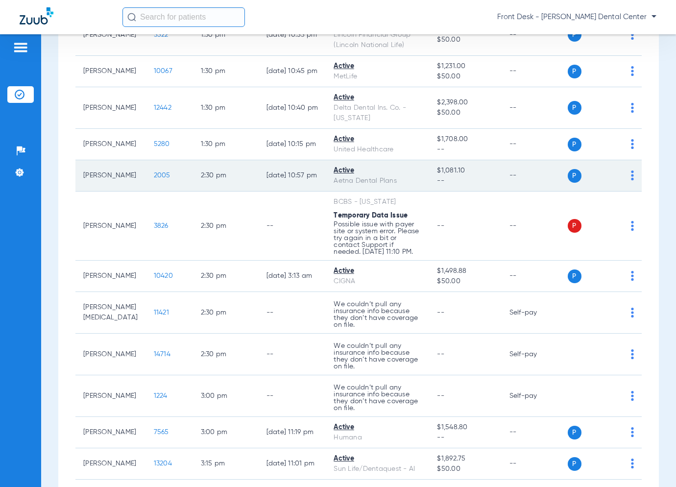
scroll to position [931, 0]
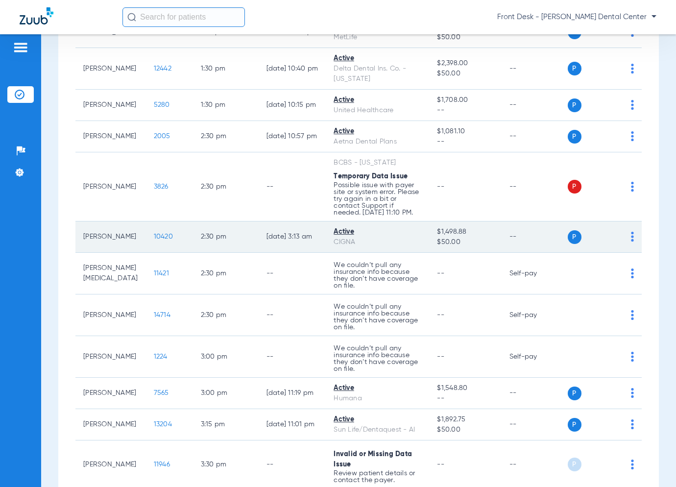
click at [154, 233] on span "10420" at bounding box center [163, 236] width 19 height 7
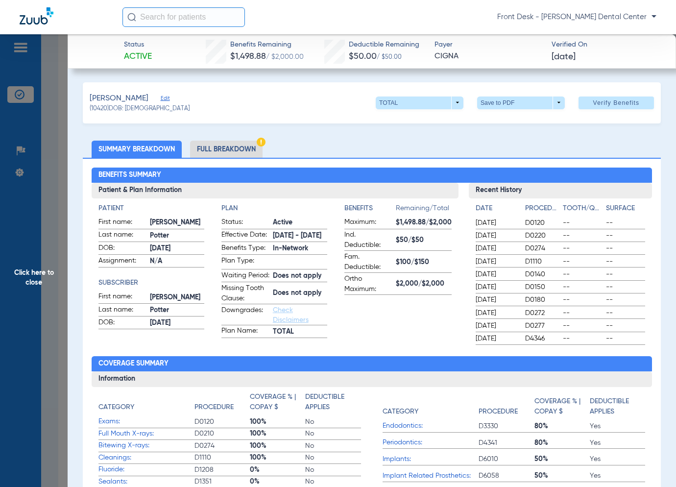
click at [47, 261] on span "Click here to close" at bounding box center [34, 277] width 68 height 487
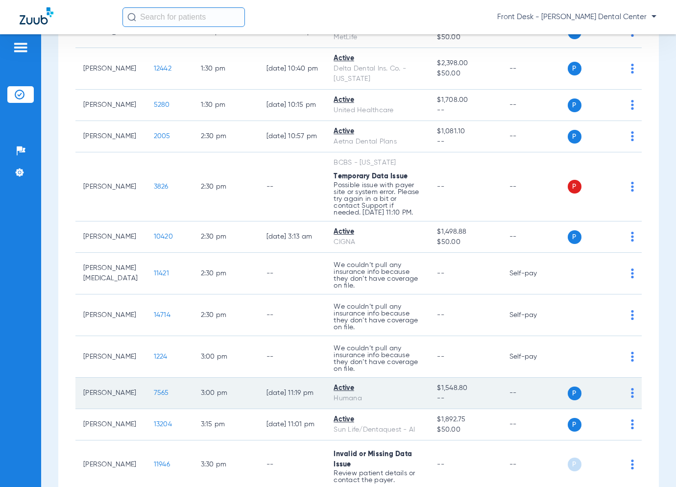
click at [154, 390] on span "7565" at bounding box center [161, 393] width 15 height 7
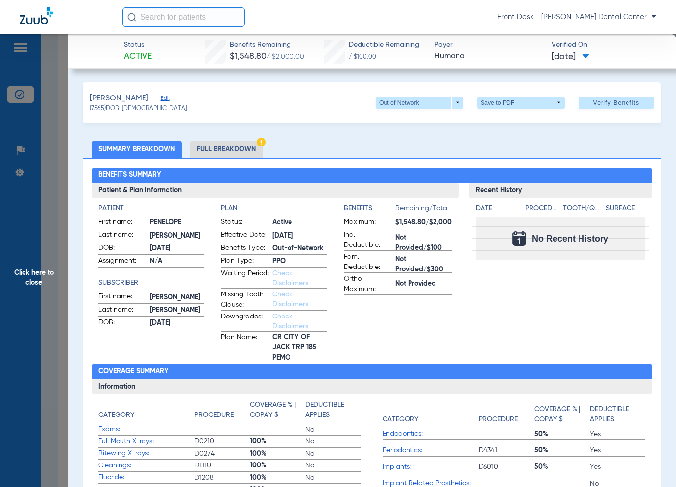
click at [34, 268] on span "Click here to close" at bounding box center [34, 277] width 68 height 487
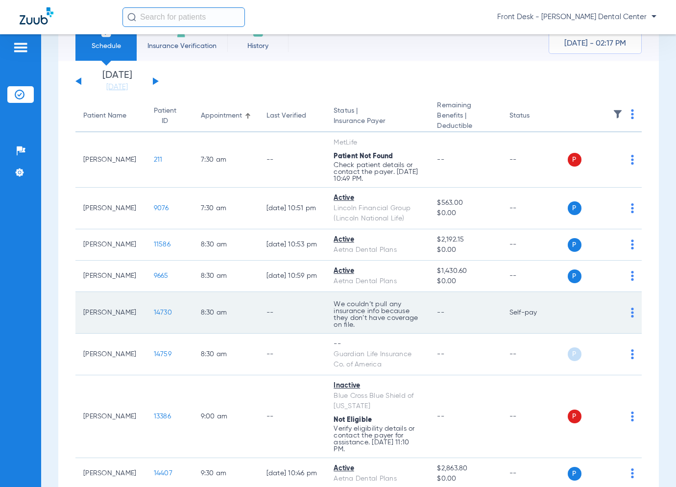
scroll to position [49, 0]
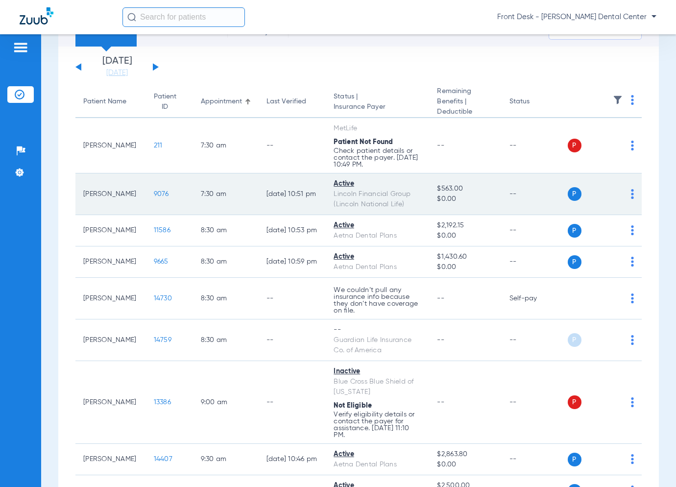
click at [154, 194] on span "9076" at bounding box center [161, 194] width 15 height 7
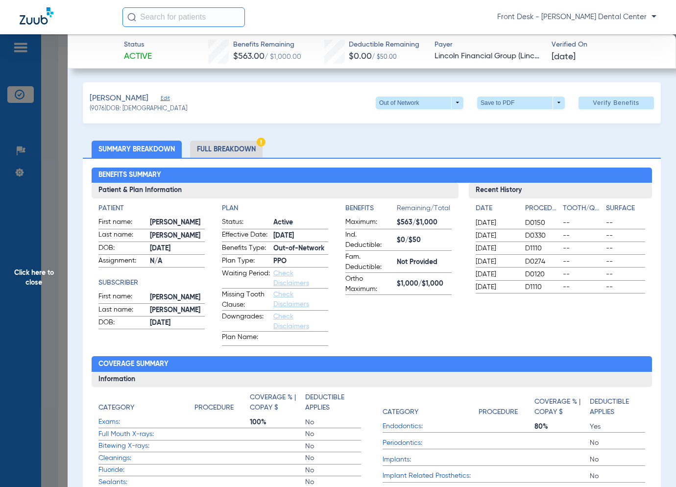
click at [47, 257] on span "Click here to close" at bounding box center [34, 277] width 68 height 487
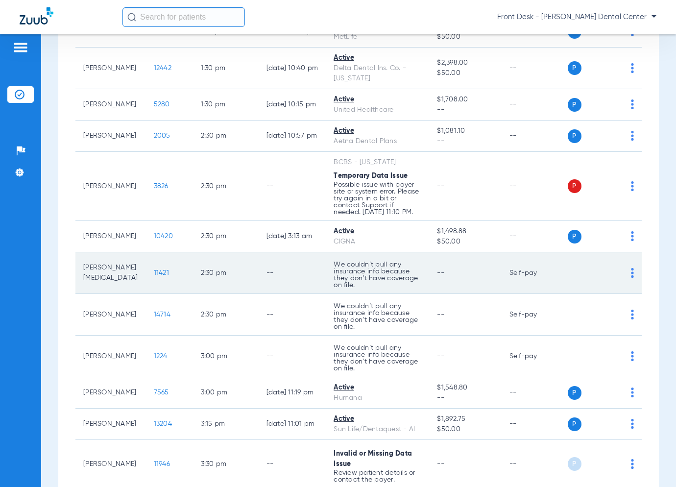
scroll to position [982, 0]
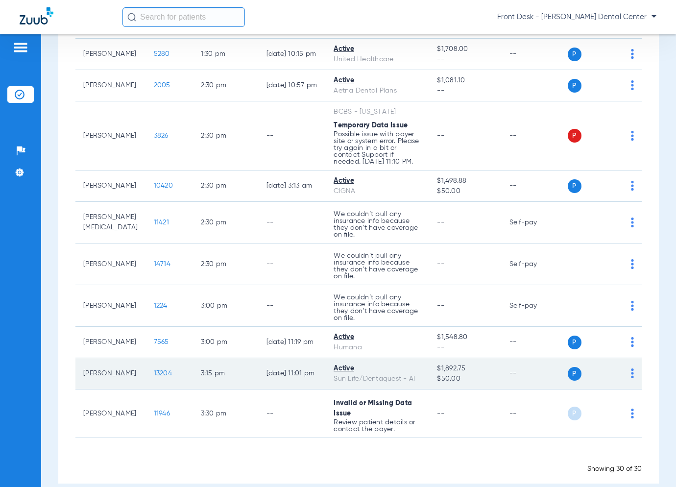
click at [154, 370] on span "13204" at bounding box center [163, 373] width 18 height 7
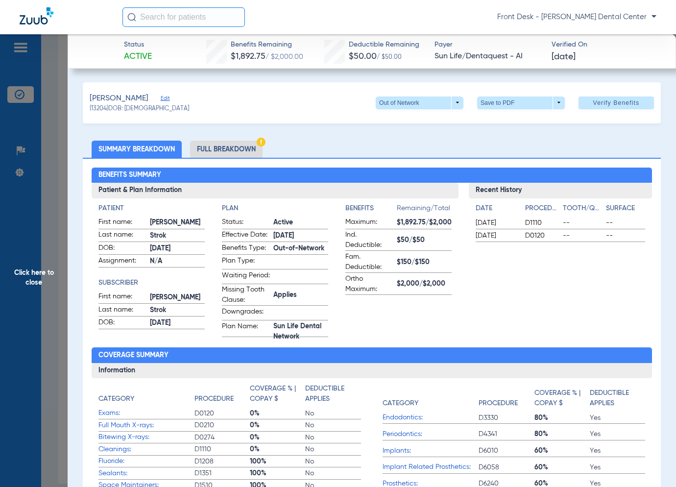
click at [29, 217] on span "Click here to close" at bounding box center [34, 277] width 68 height 487
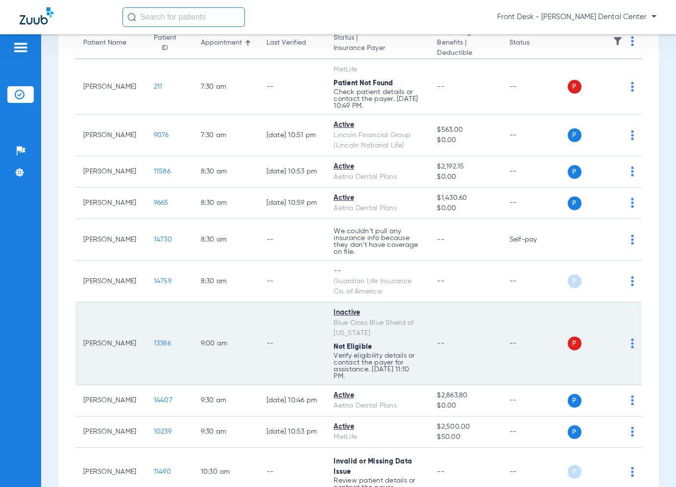
scroll to position [0, 0]
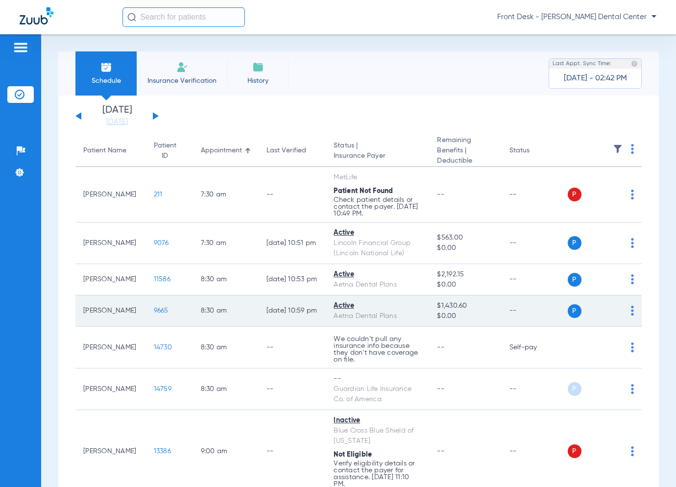
click at [154, 307] on span "9665" at bounding box center [161, 310] width 15 height 7
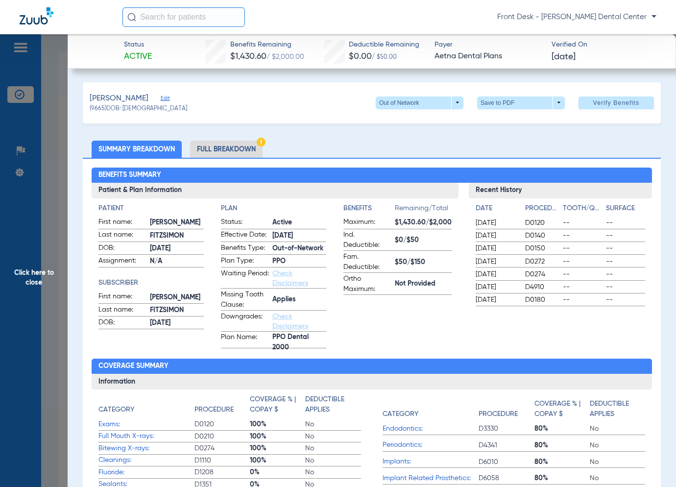
click at [61, 232] on span "Click here to close" at bounding box center [34, 277] width 68 height 487
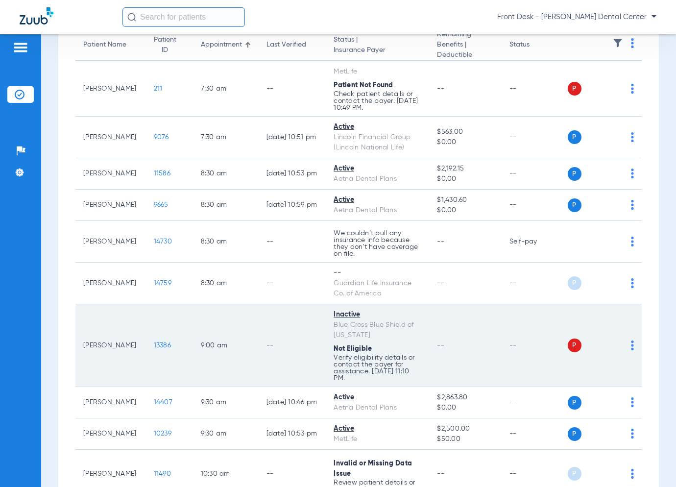
scroll to position [147, 0]
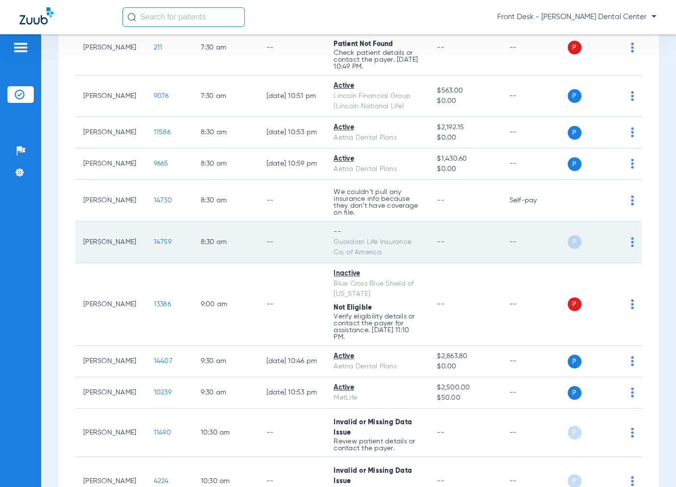
click at [154, 242] on span "14759" at bounding box center [163, 242] width 18 height 7
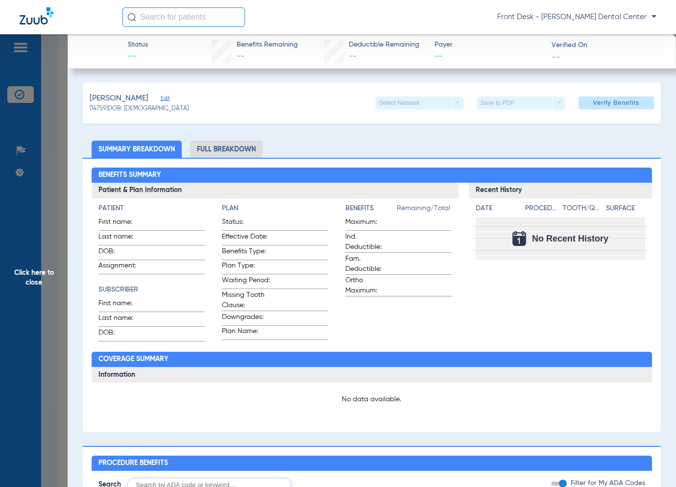
drag, startPoint x: 22, startPoint y: 244, endPoint x: 22, endPoint y: 228, distance: 15.7
click at [22, 242] on span "Click here to close" at bounding box center [34, 277] width 68 height 487
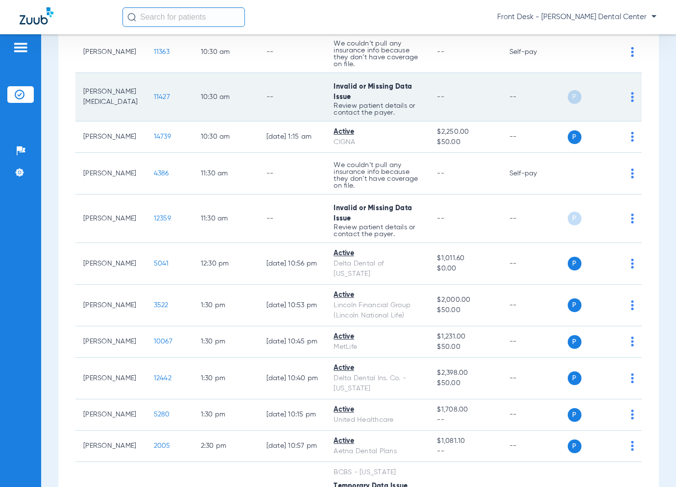
scroll to position [637, 0]
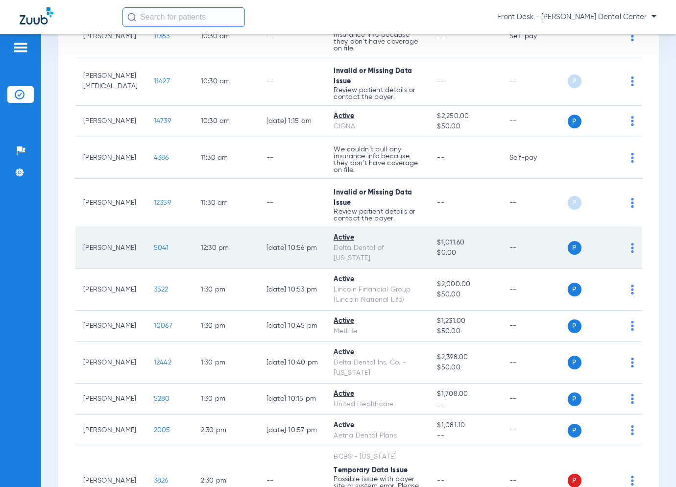
click at [154, 245] on span "5041" at bounding box center [161, 248] width 15 height 7
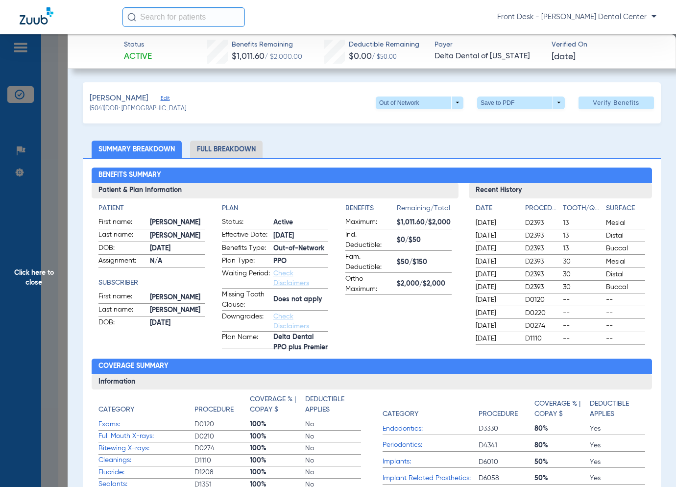
click at [60, 262] on span "Click here to close" at bounding box center [34, 277] width 68 height 487
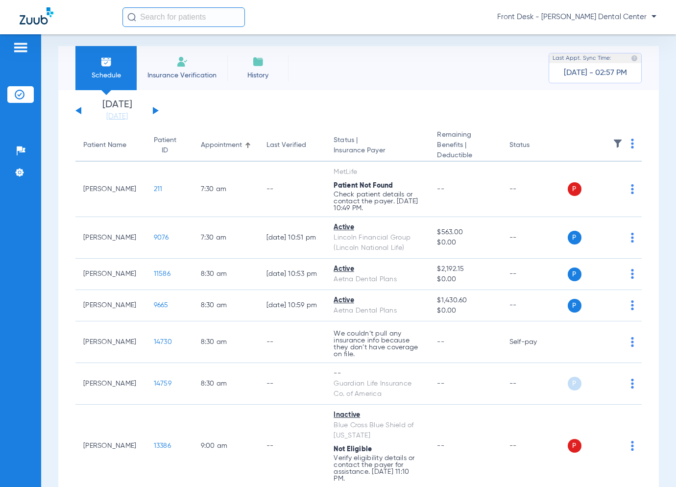
scroll to position [0, 0]
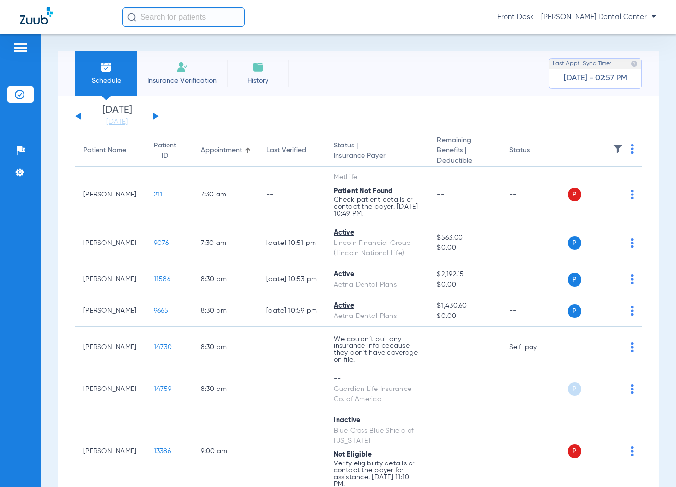
click at [154, 117] on button at bounding box center [156, 115] width 6 height 7
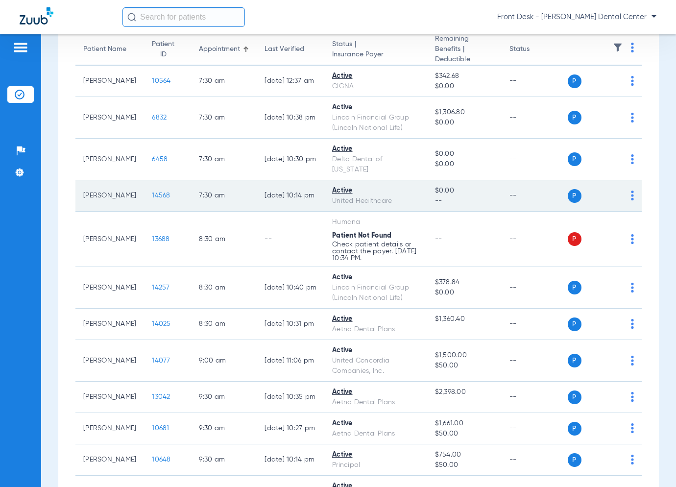
scroll to position [52, 0]
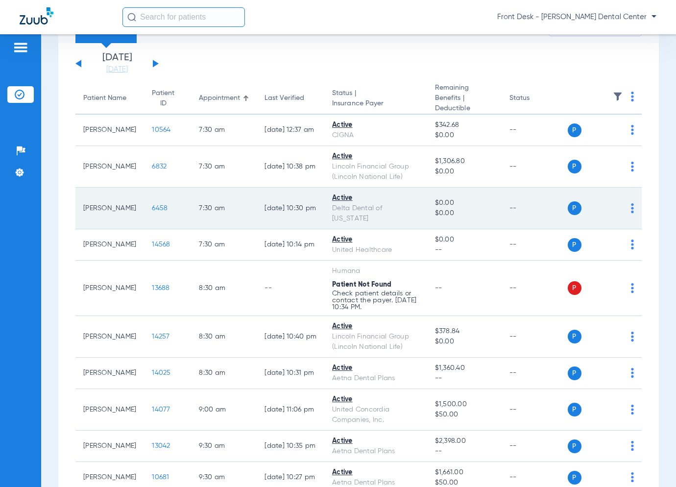
click at [152, 208] on span "6458" at bounding box center [160, 208] width 16 height 7
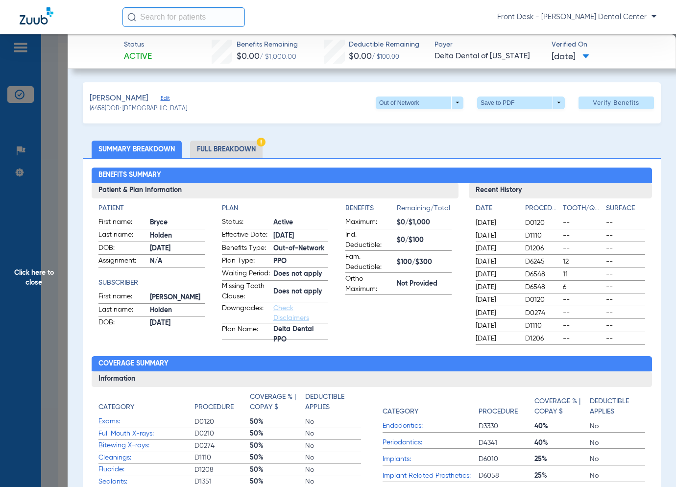
click at [39, 246] on span "Click here to close" at bounding box center [34, 277] width 68 height 487
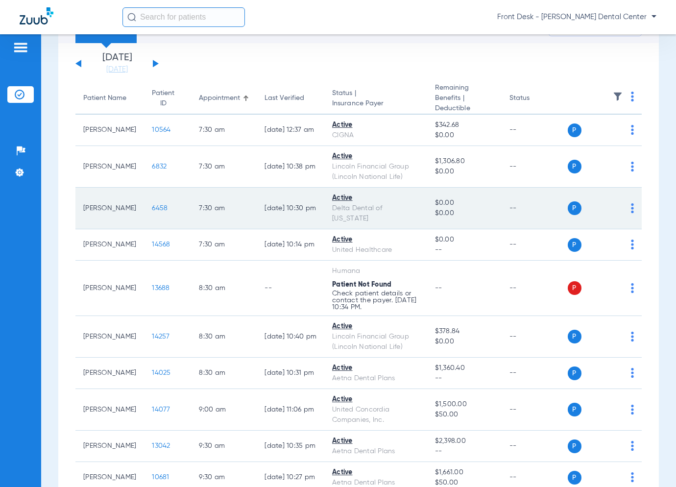
click at [152, 206] on span "6458" at bounding box center [160, 208] width 16 height 7
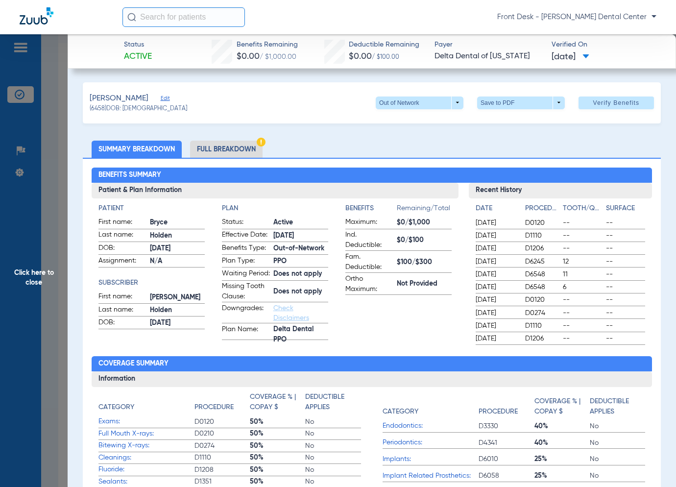
click at [32, 277] on span "Click here to close" at bounding box center [34, 277] width 68 height 487
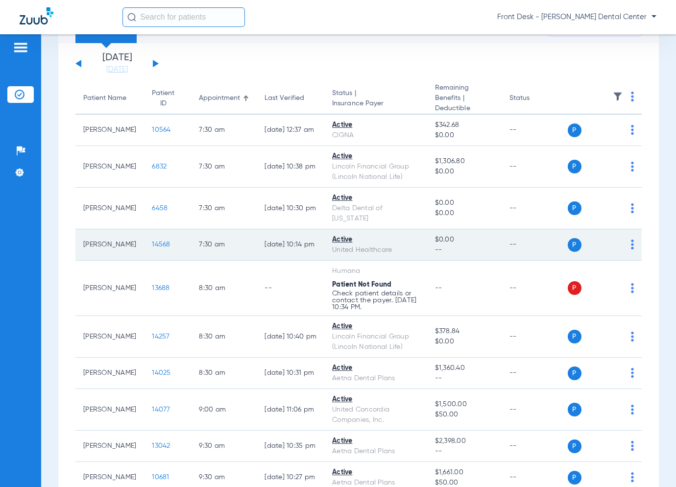
click at [152, 246] on span "14568" at bounding box center [161, 244] width 18 height 7
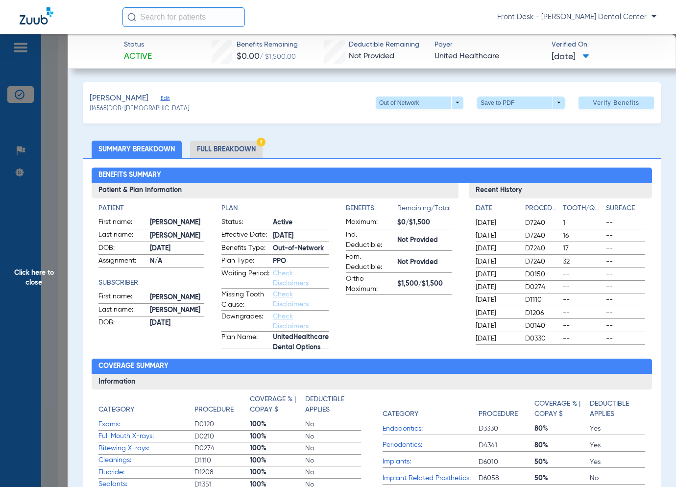
click at [43, 300] on span "Click here to close" at bounding box center [34, 277] width 68 height 487
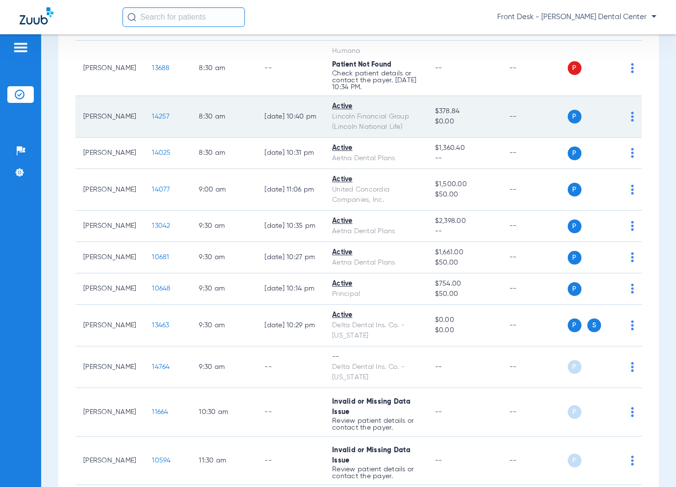
scroll to position [297, 0]
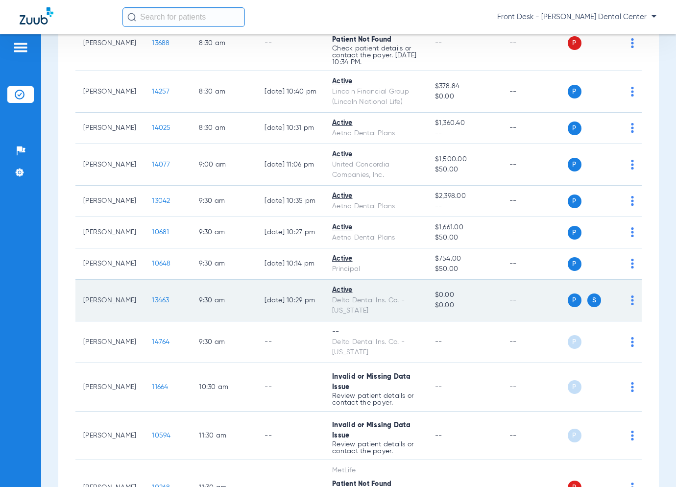
click at [152, 299] on span "13463" at bounding box center [160, 300] width 17 height 7
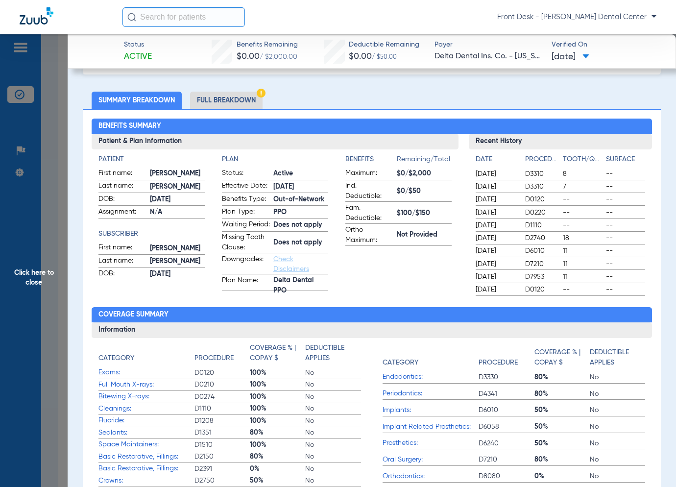
scroll to position [0, 0]
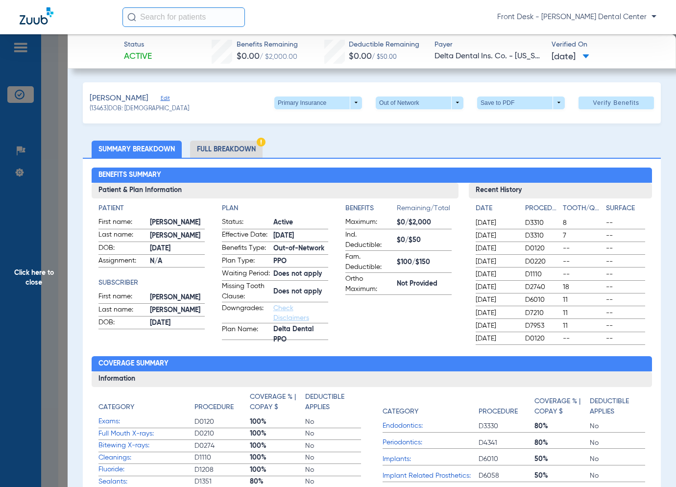
click at [49, 228] on span "Click here to close" at bounding box center [34, 277] width 68 height 487
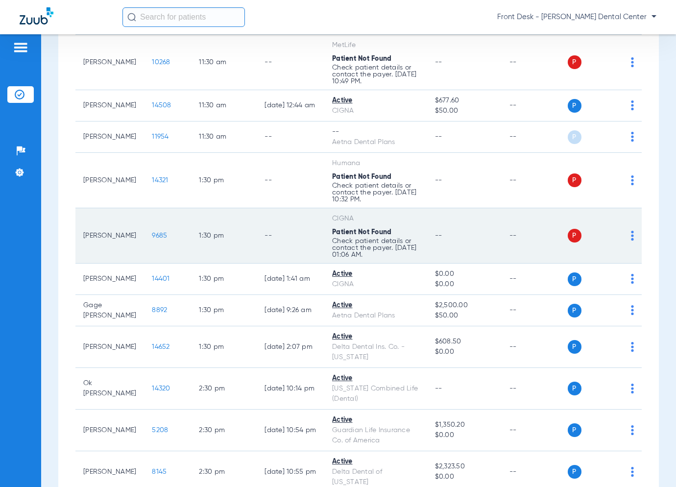
scroll to position [739, 0]
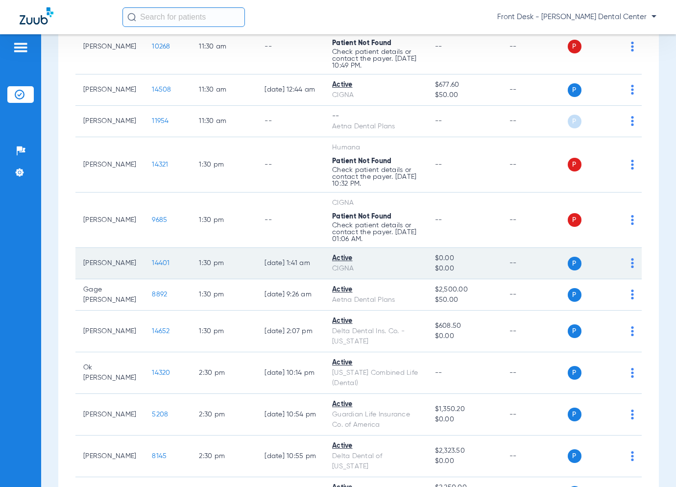
click at [152, 260] on span "14401" at bounding box center [161, 263] width 18 height 7
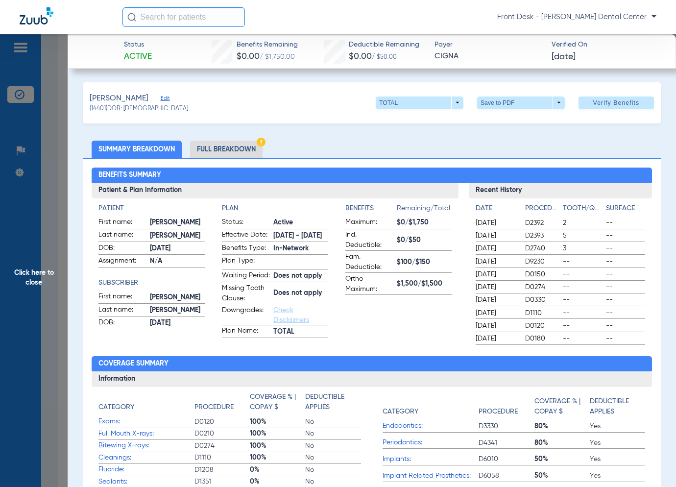
click at [37, 302] on span "Click here to close" at bounding box center [34, 277] width 68 height 487
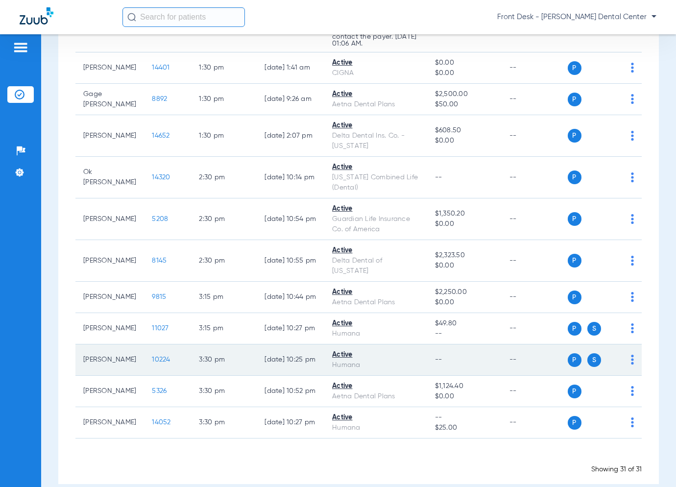
scroll to position [935, 0]
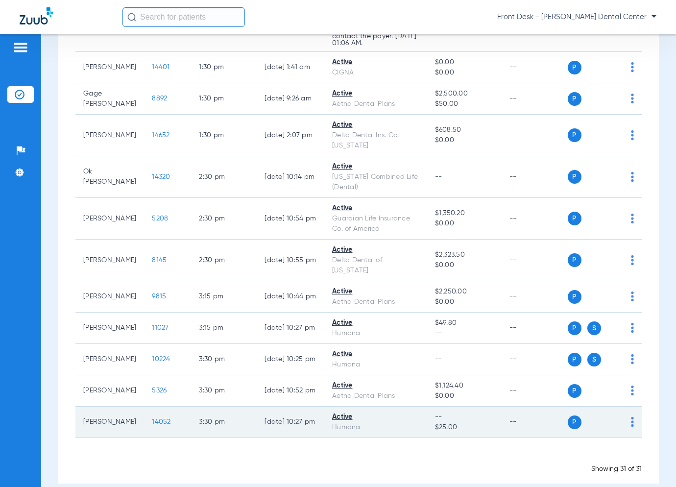
click at [152, 419] on span "14052" at bounding box center [161, 422] width 19 height 7
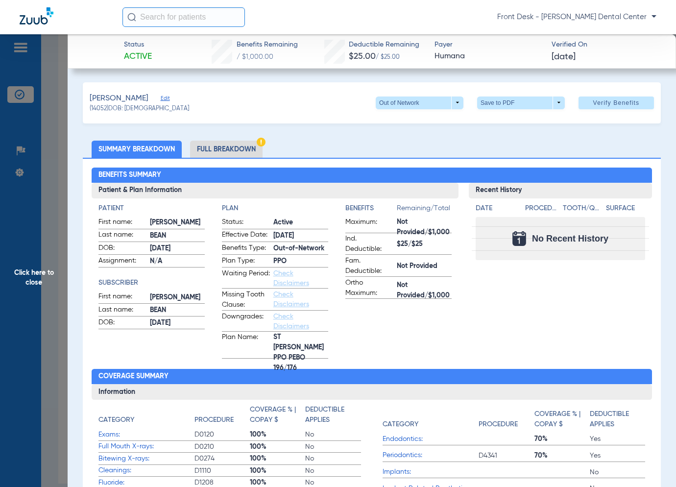
click at [40, 286] on span "Click here to close" at bounding box center [34, 277] width 68 height 487
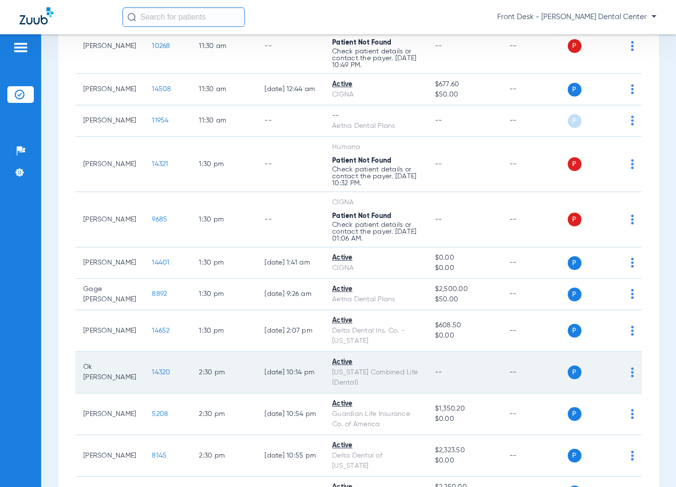
scroll to position [690, 0]
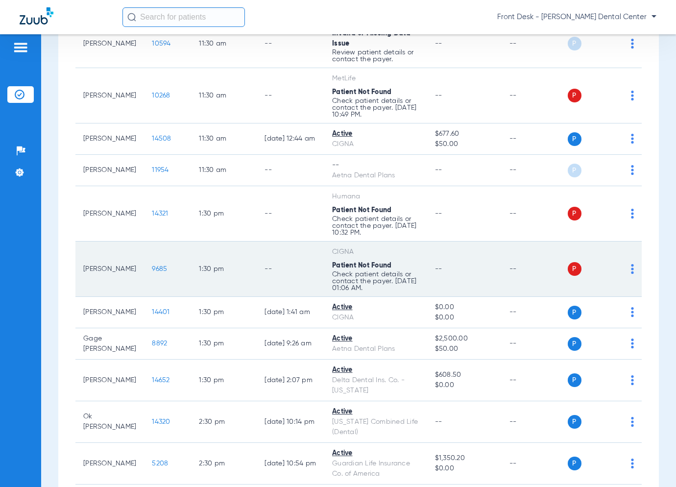
click at [152, 268] on span "9685" at bounding box center [159, 269] width 15 height 7
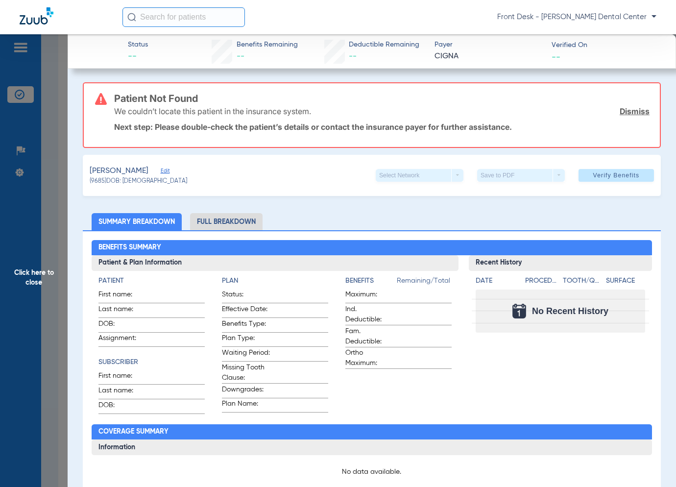
click at [11, 254] on span "Click here to close" at bounding box center [34, 277] width 68 height 487
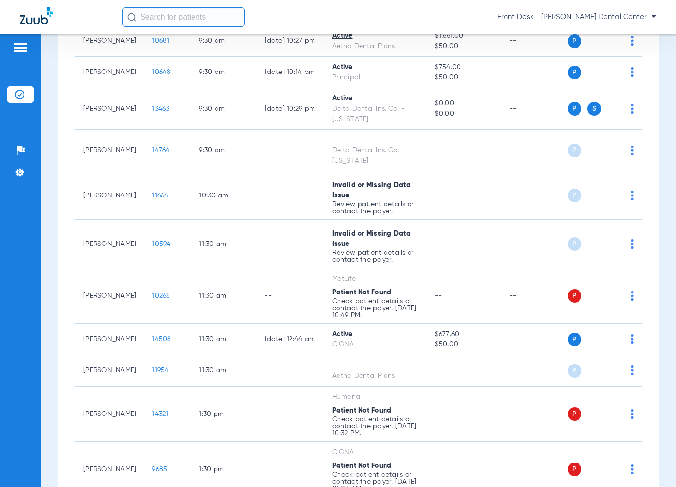
scroll to position [588, 0]
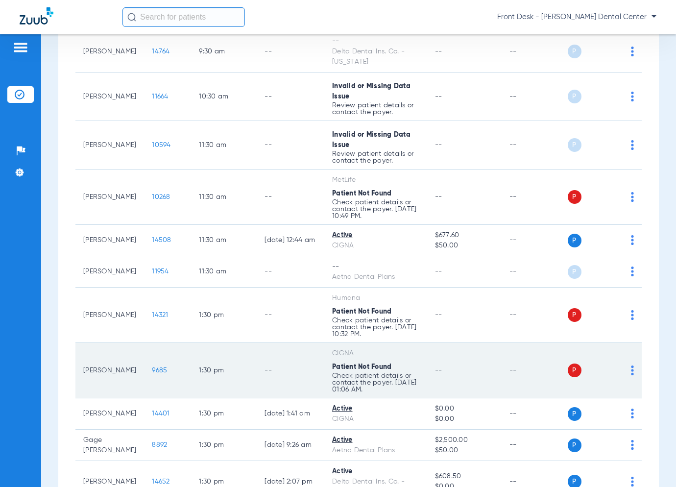
click at [152, 367] on span "9685" at bounding box center [159, 370] width 15 height 7
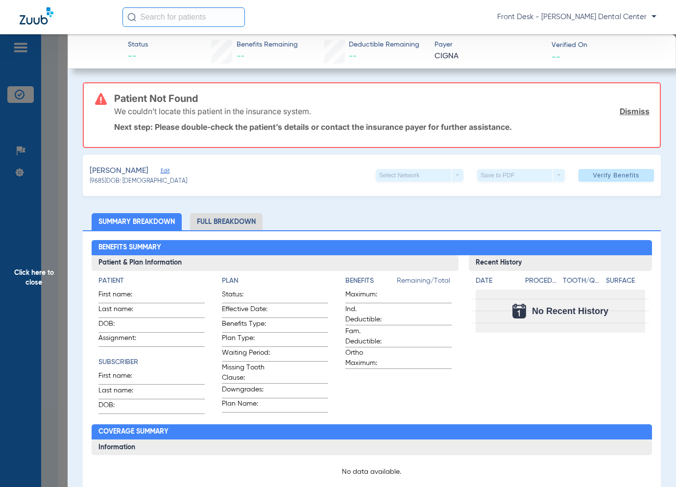
click at [32, 276] on span "Click here to close" at bounding box center [34, 277] width 68 height 487
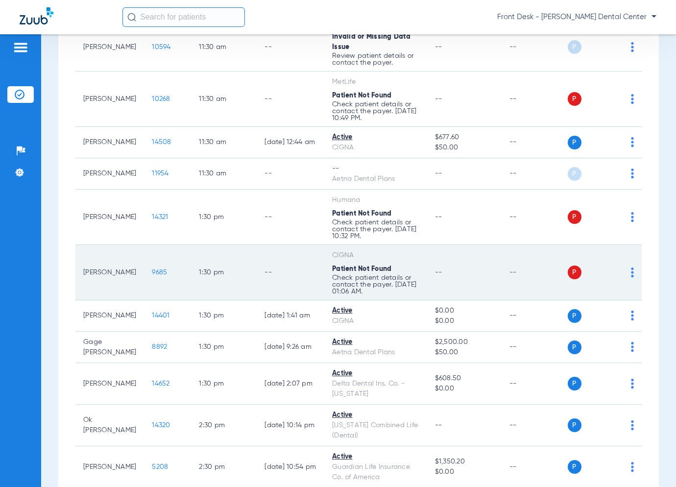
scroll to position [882, 0]
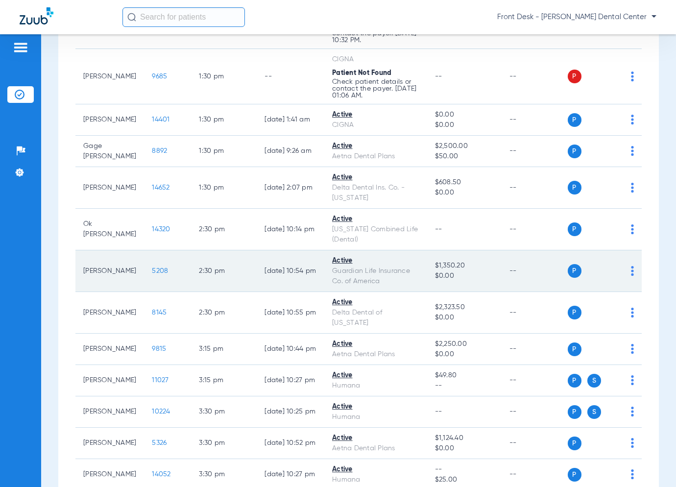
click at [152, 268] on span "5208" at bounding box center [160, 271] width 16 height 7
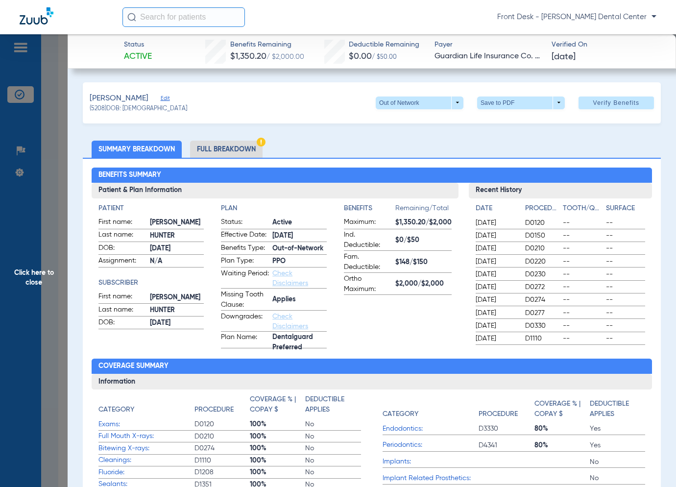
click at [56, 296] on span "Click here to close" at bounding box center [34, 277] width 68 height 487
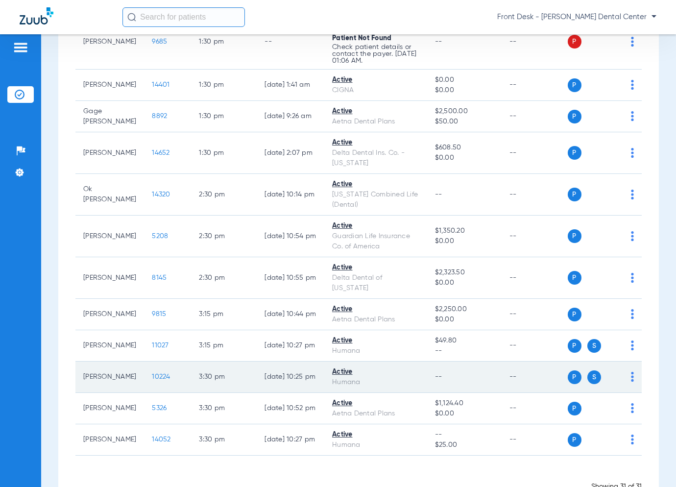
scroll to position [935, 0]
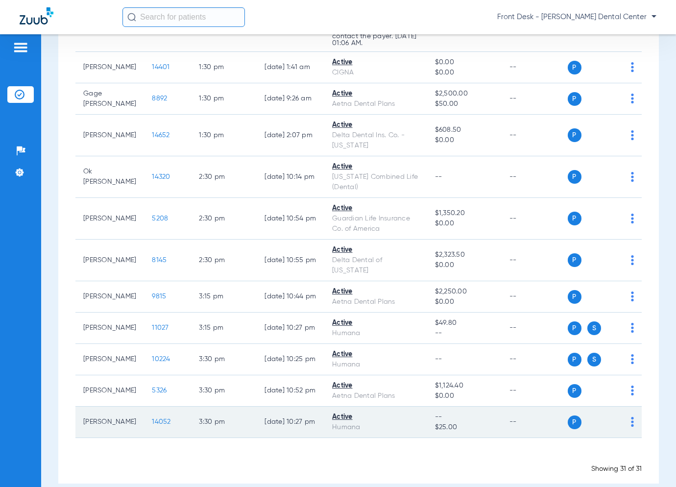
click at [152, 419] on span "14052" at bounding box center [161, 422] width 19 height 7
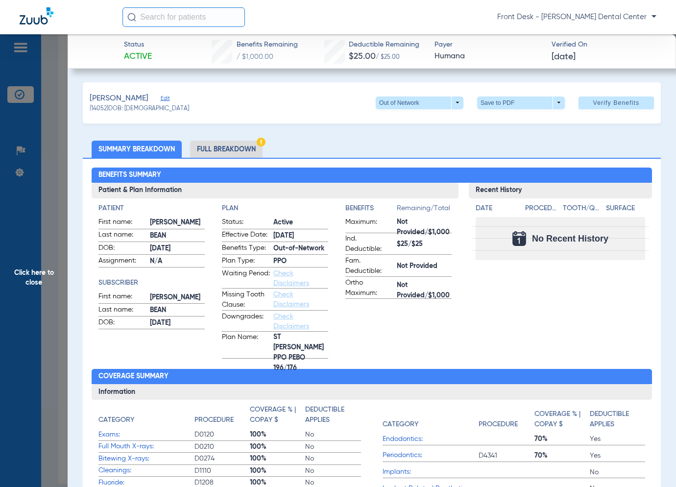
click at [18, 298] on span "Click here to close" at bounding box center [34, 277] width 68 height 487
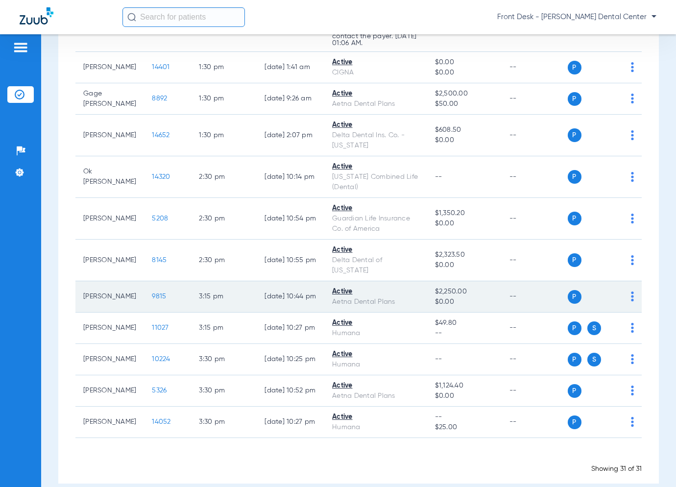
click at [152, 293] on span "9815" at bounding box center [159, 296] width 14 height 7
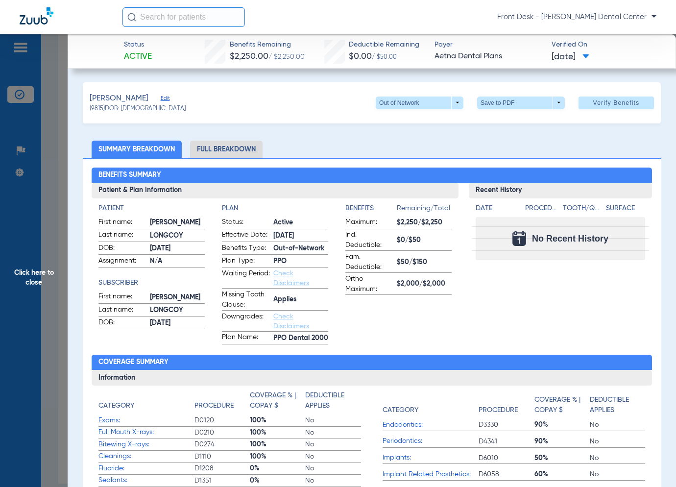
click at [58, 294] on span "Click here to close" at bounding box center [34, 277] width 68 height 487
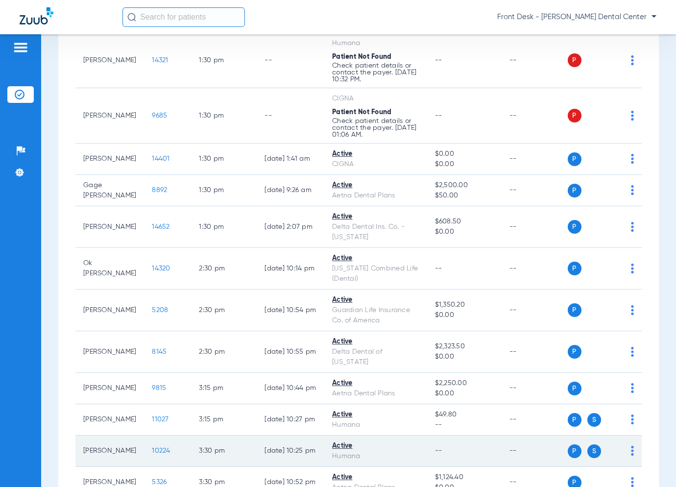
scroll to position [837, 0]
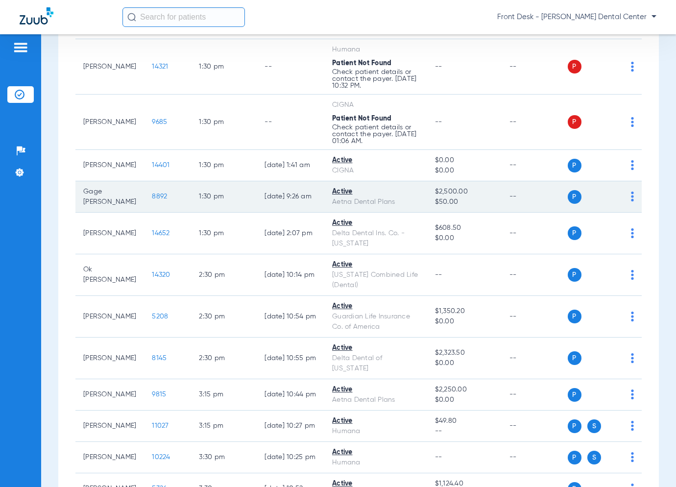
click at [152, 193] on span "8892" at bounding box center [159, 196] width 15 height 7
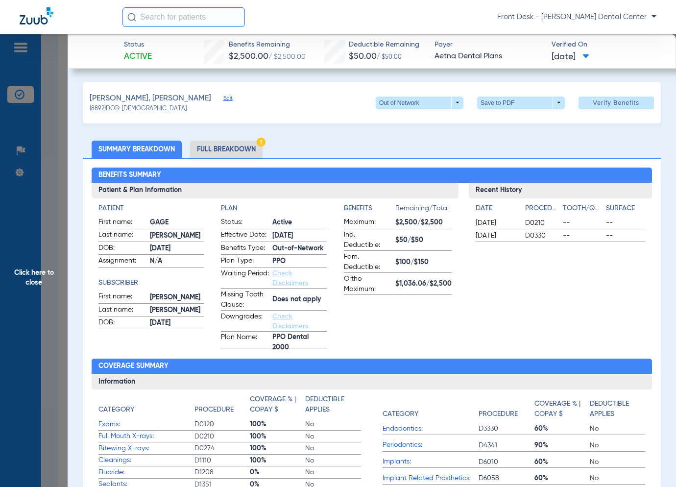
click at [27, 252] on span "Click here to close" at bounding box center [34, 277] width 68 height 487
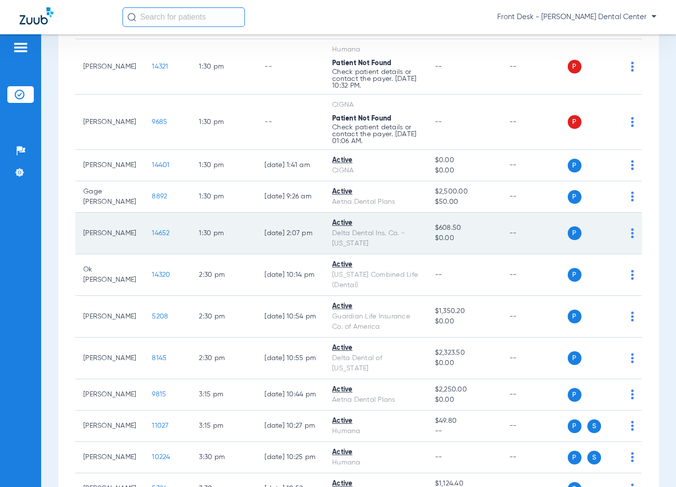
click at [144, 235] on td "14652" at bounding box center [167, 234] width 47 height 42
click at [152, 233] on span "14652" at bounding box center [161, 233] width 18 height 7
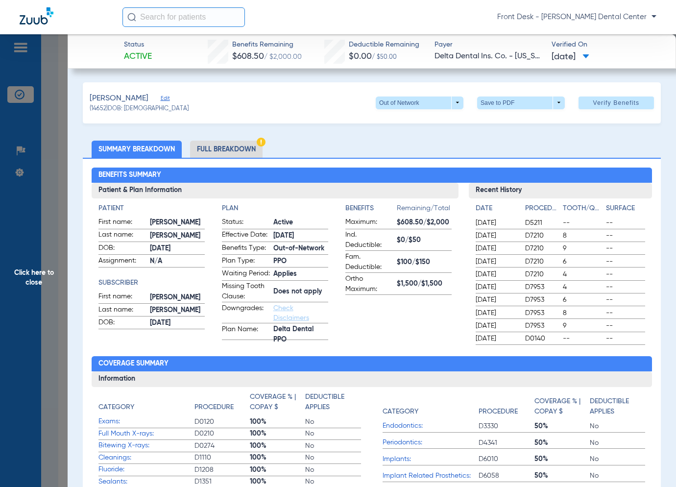
click at [47, 286] on span "Click here to close" at bounding box center [34, 277] width 68 height 487
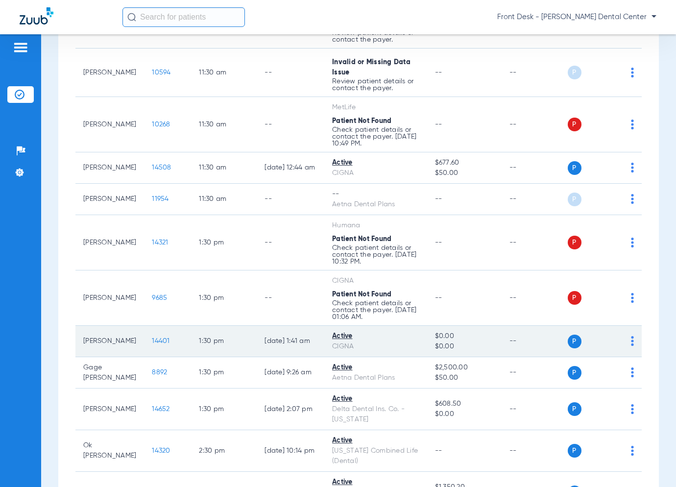
scroll to position [591, 0]
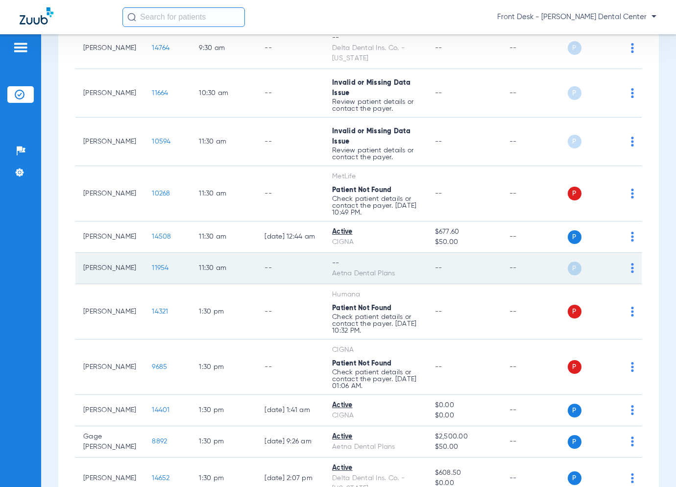
click at [152, 267] on span "11954" at bounding box center [160, 268] width 17 height 7
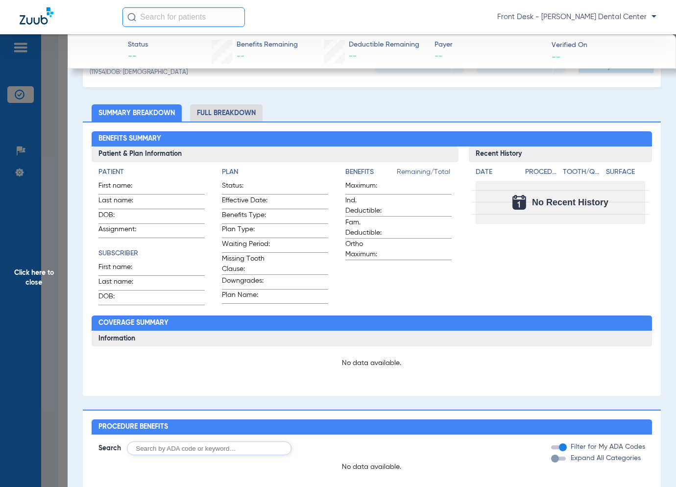
scroll to position [0, 0]
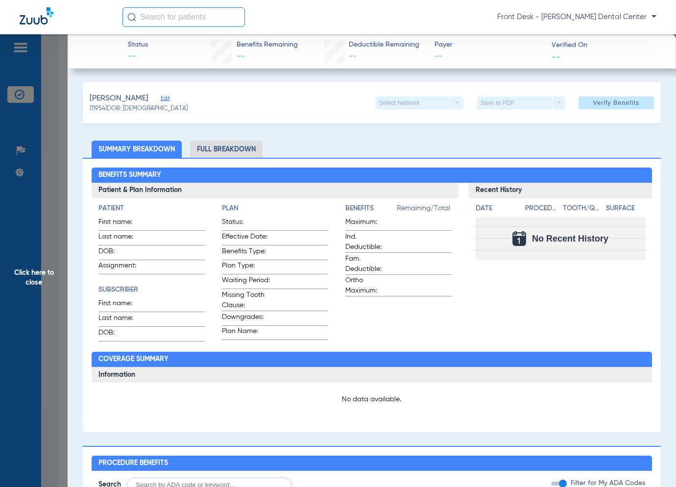
click at [49, 228] on span "Click here to close" at bounding box center [34, 277] width 68 height 487
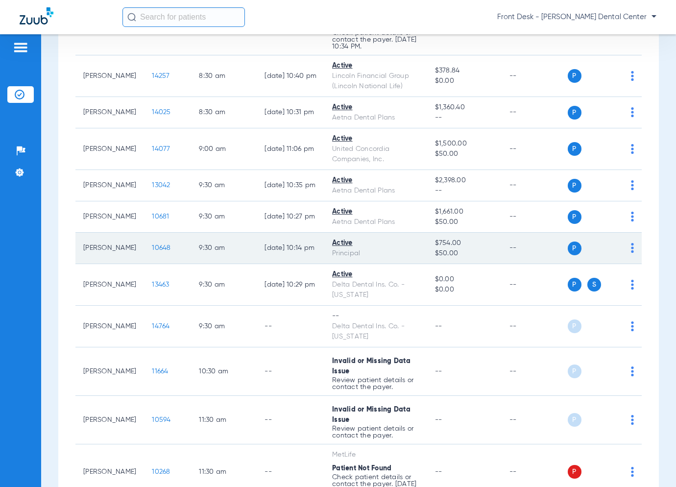
scroll to position [297, 0]
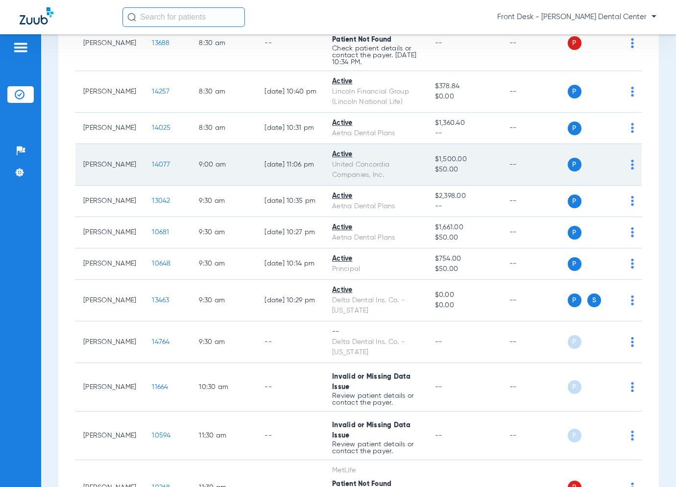
click at [152, 163] on span "14077" at bounding box center [161, 164] width 18 height 7
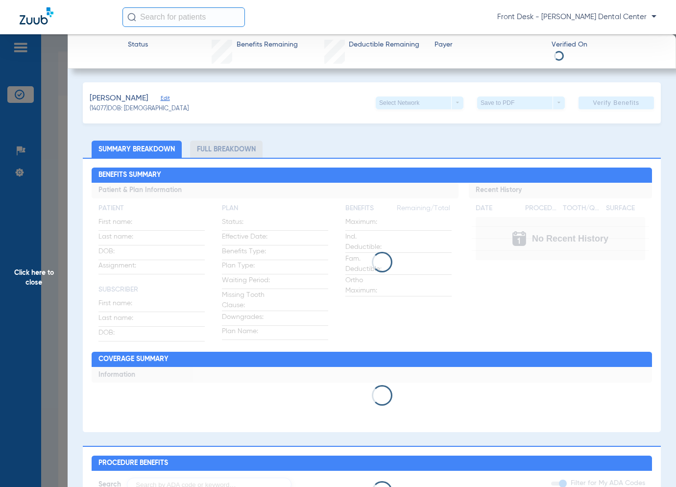
scroll to position [297, 0]
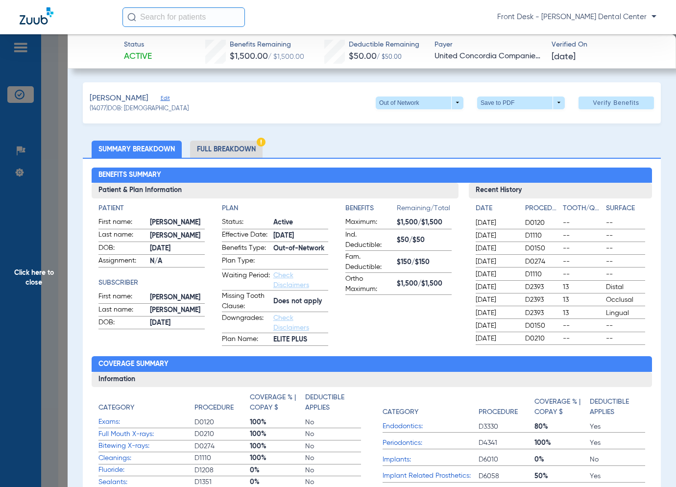
click at [382, 308] on app-benefits-information "Benefits Remaining/Total Maximum: $1,500/$1,500 Ind. Deductible: $50/$50 Fam. D…" at bounding box center [398, 274] width 106 height 143
drag, startPoint x: 322, startPoint y: 258, endPoint x: 227, endPoint y: 254, distance: 94.7
click at [227, 254] on form "Status: Active Effective Date: 5/4/20 Benefits Type: Out-of-Network Plan Type: …" at bounding box center [275, 281] width 106 height 129
click at [365, 323] on app-benefits-information "Benefits Remaining/Total Maximum: $1,500/$1,500 Ind. Deductible: $50/$50 Fam. D…" at bounding box center [398, 274] width 106 height 143
drag, startPoint x: 306, startPoint y: 176, endPoint x: 370, endPoint y: 195, distance: 66.7
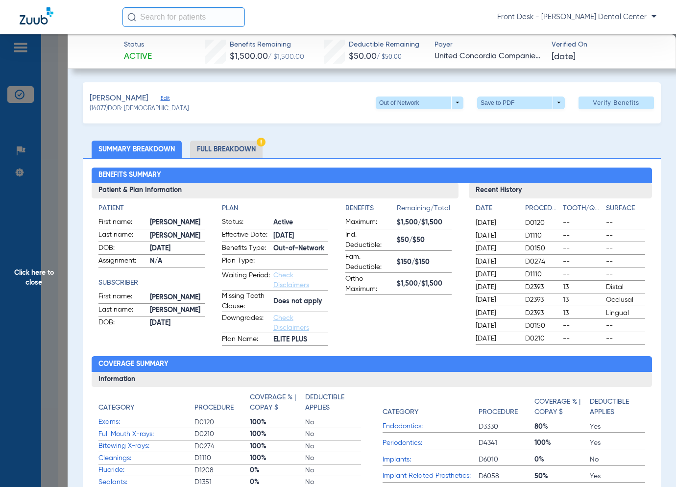
click at [370, 195] on h3 "Patient & Plan Information" at bounding box center [275, 191] width 367 height 16
click at [53, 275] on span "Click here to close" at bounding box center [34, 277] width 68 height 487
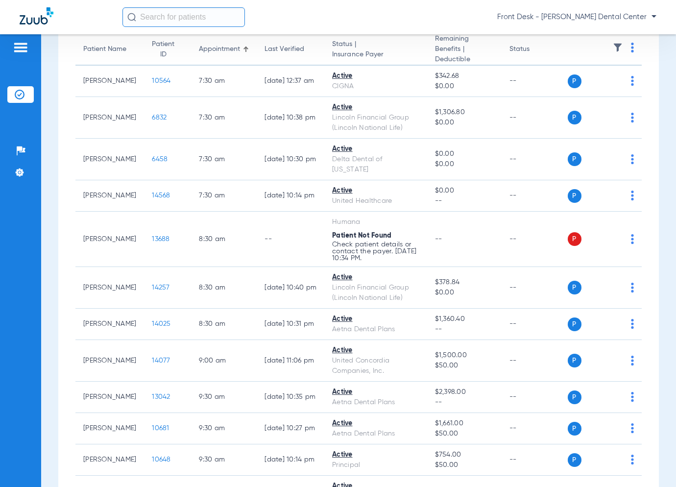
scroll to position [0, 0]
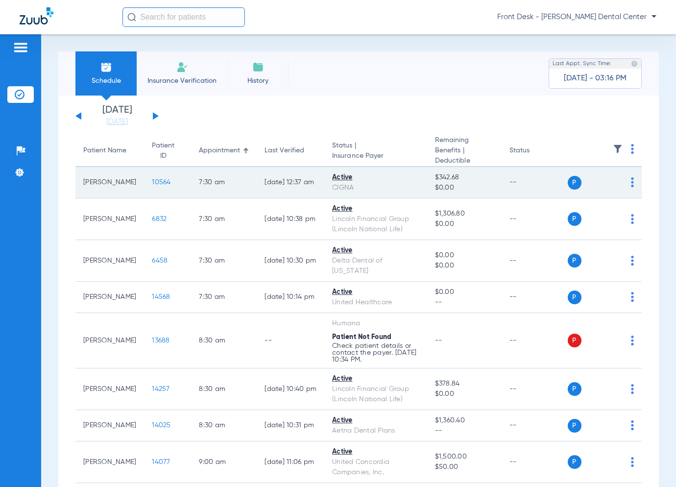
click at [152, 183] on span "10564" at bounding box center [161, 182] width 19 height 7
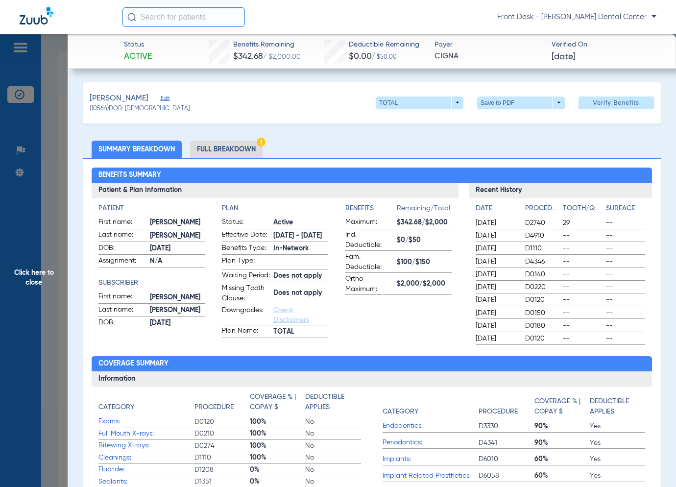
click at [53, 226] on span "Click here to close" at bounding box center [34, 277] width 68 height 487
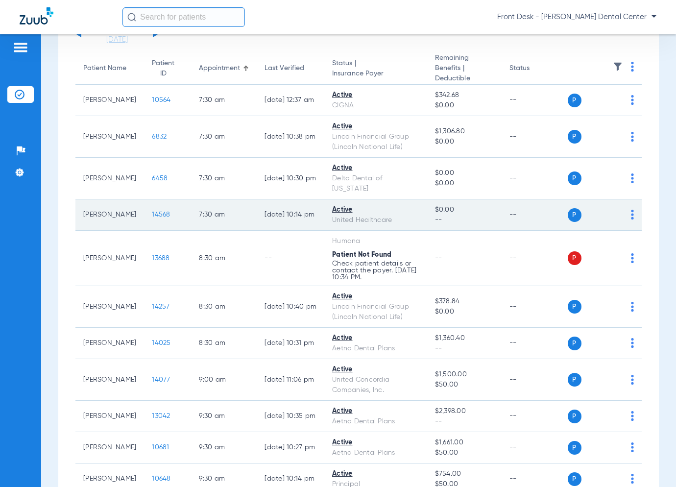
scroll to position [98, 0]
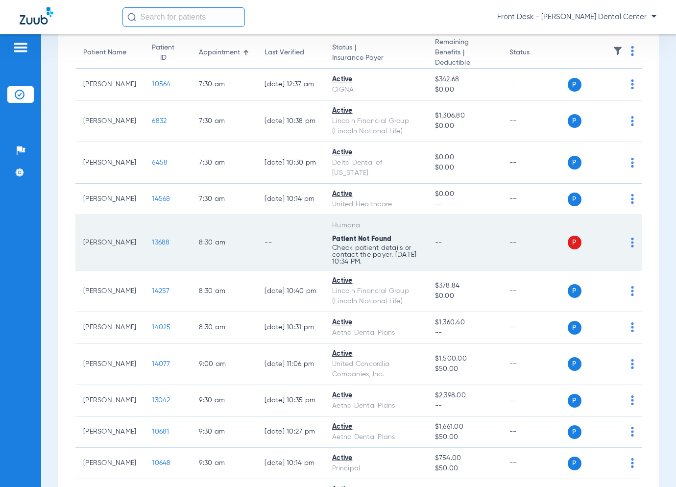
click at [152, 242] on span "13688" at bounding box center [161, 242] width 18 height 7
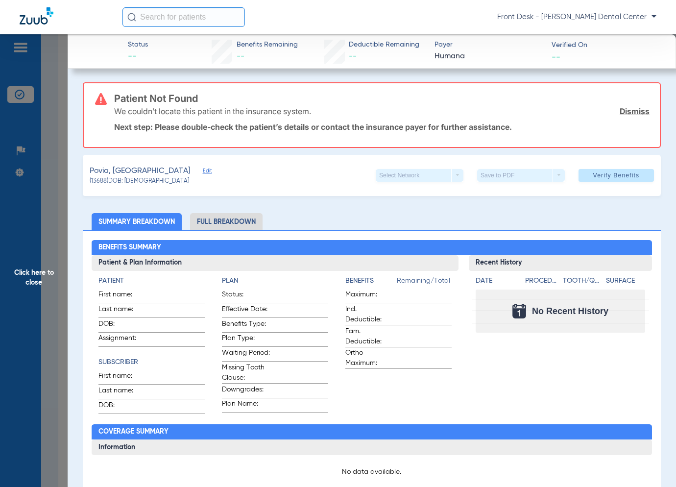
click at [46, 218] on span "Click here to close" at bounding box center [34, 277] width 68 height 487
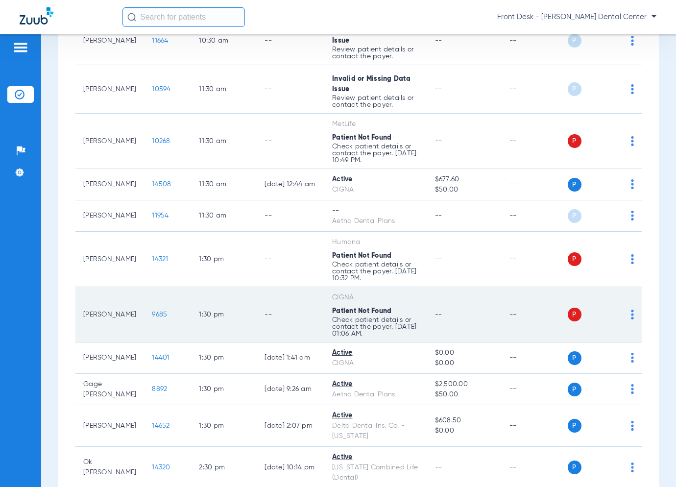
scroll to position [640, 0]
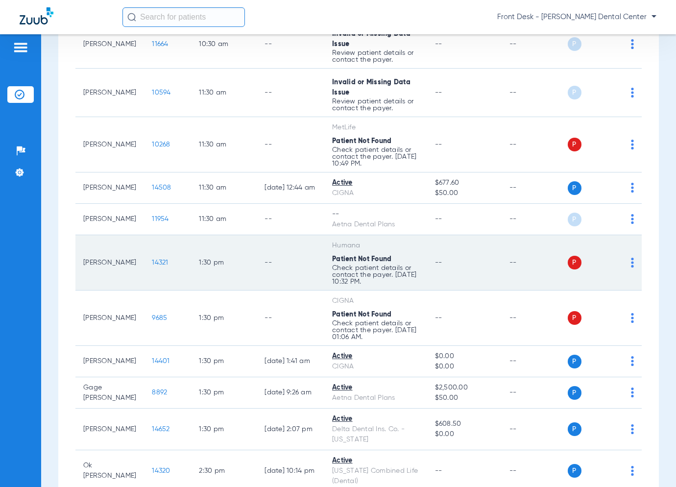
click at [152, 263] on span "14321" at bounding box center [160, 262] width 16 height 7
